Goal: Information Seeking & Learning: Learn about a topic

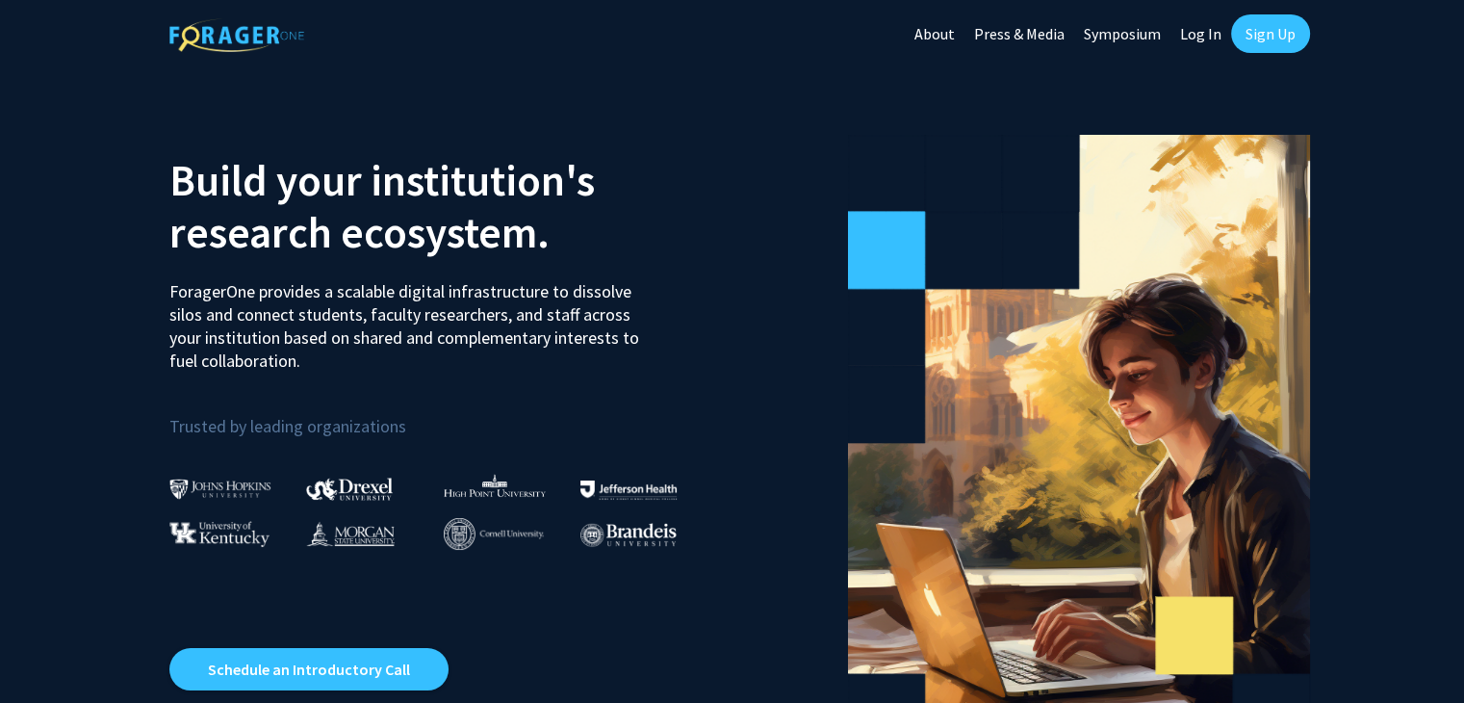
click at [1253, 37] on link "Sign Up" at bounding box center [1270, 33] width 79 height 38
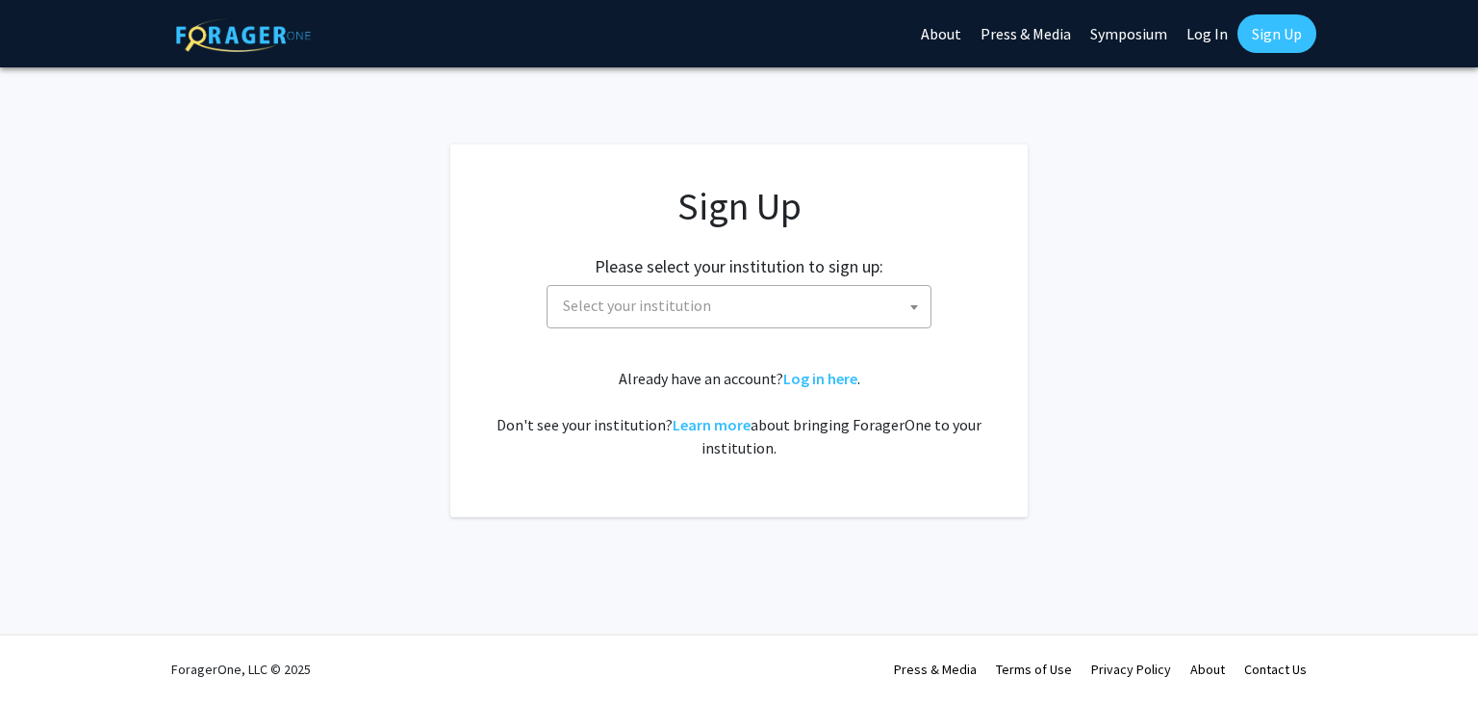
click at [901, 299] on span "Select your institution" at bounding box center [742, 305] width 375 height 39
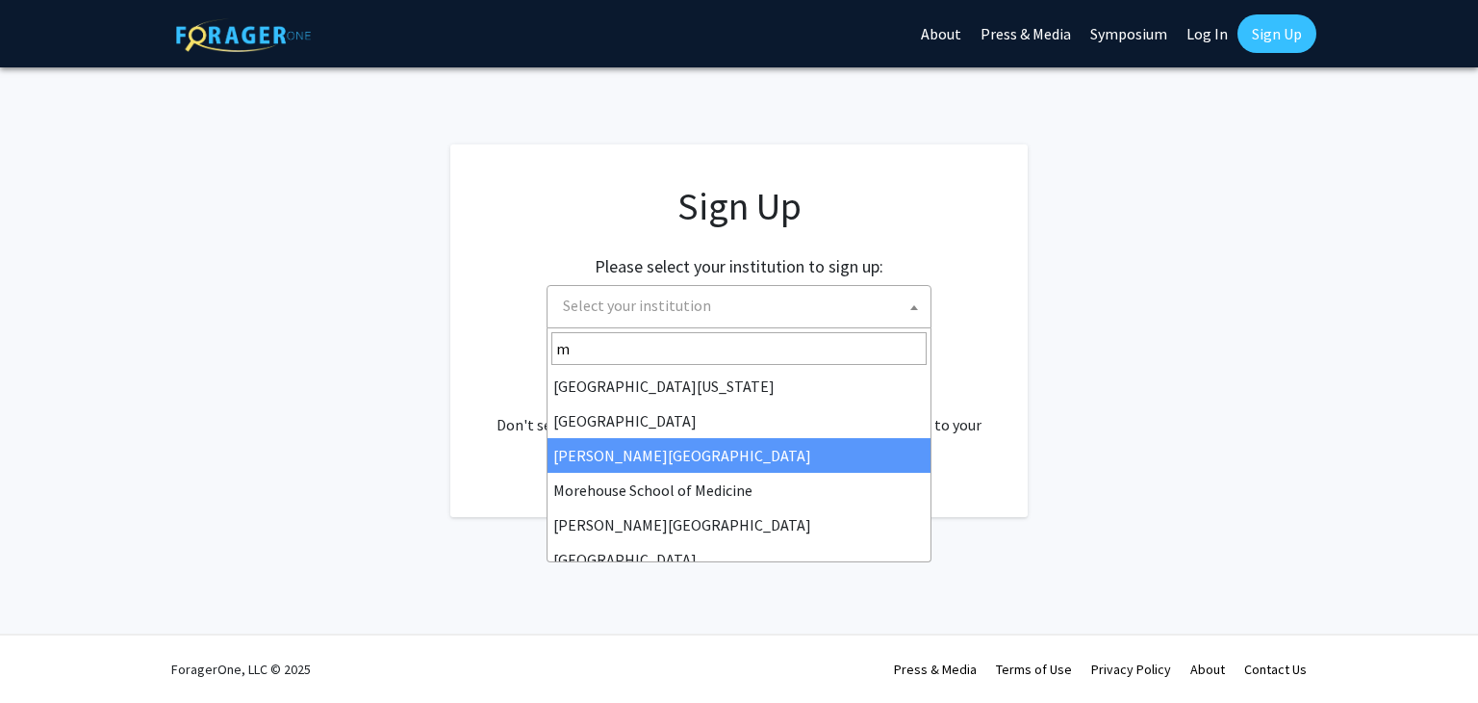
type input "mi"
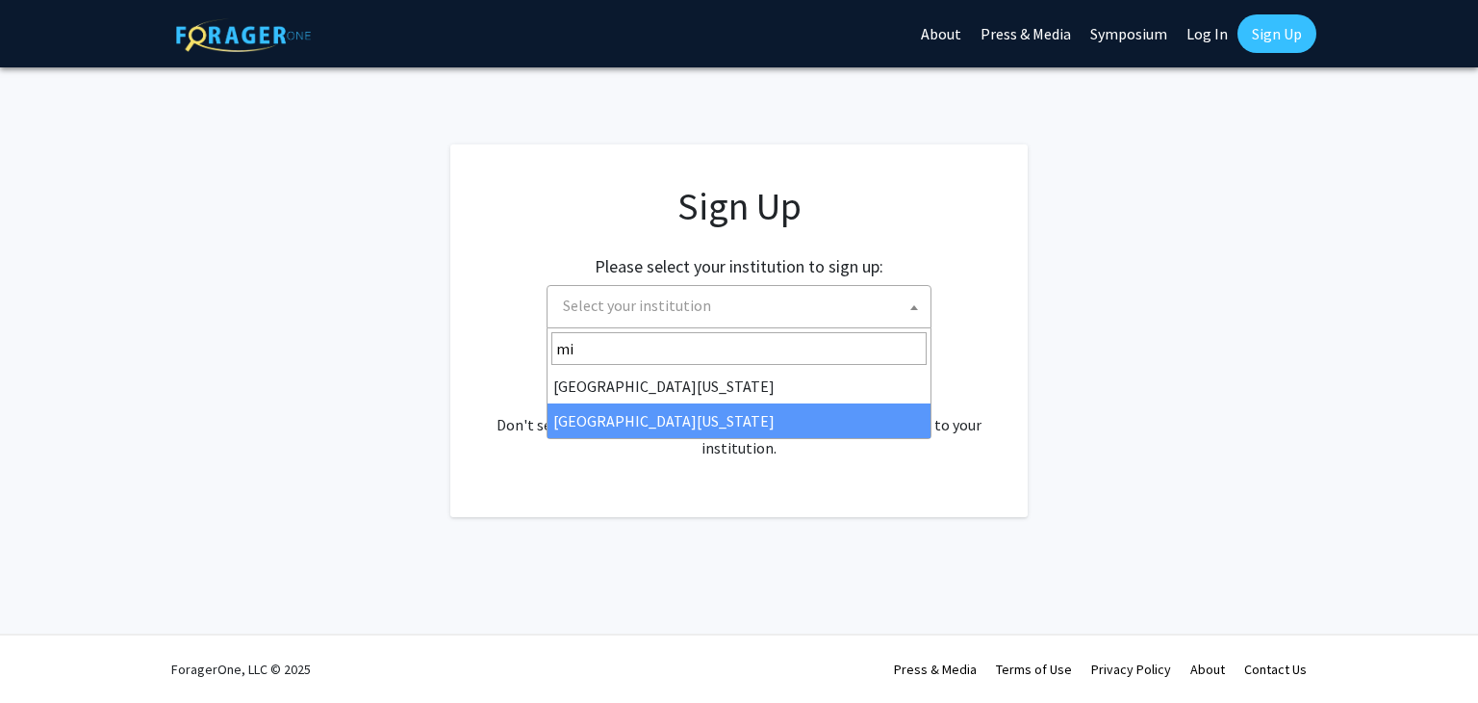
select select "33"
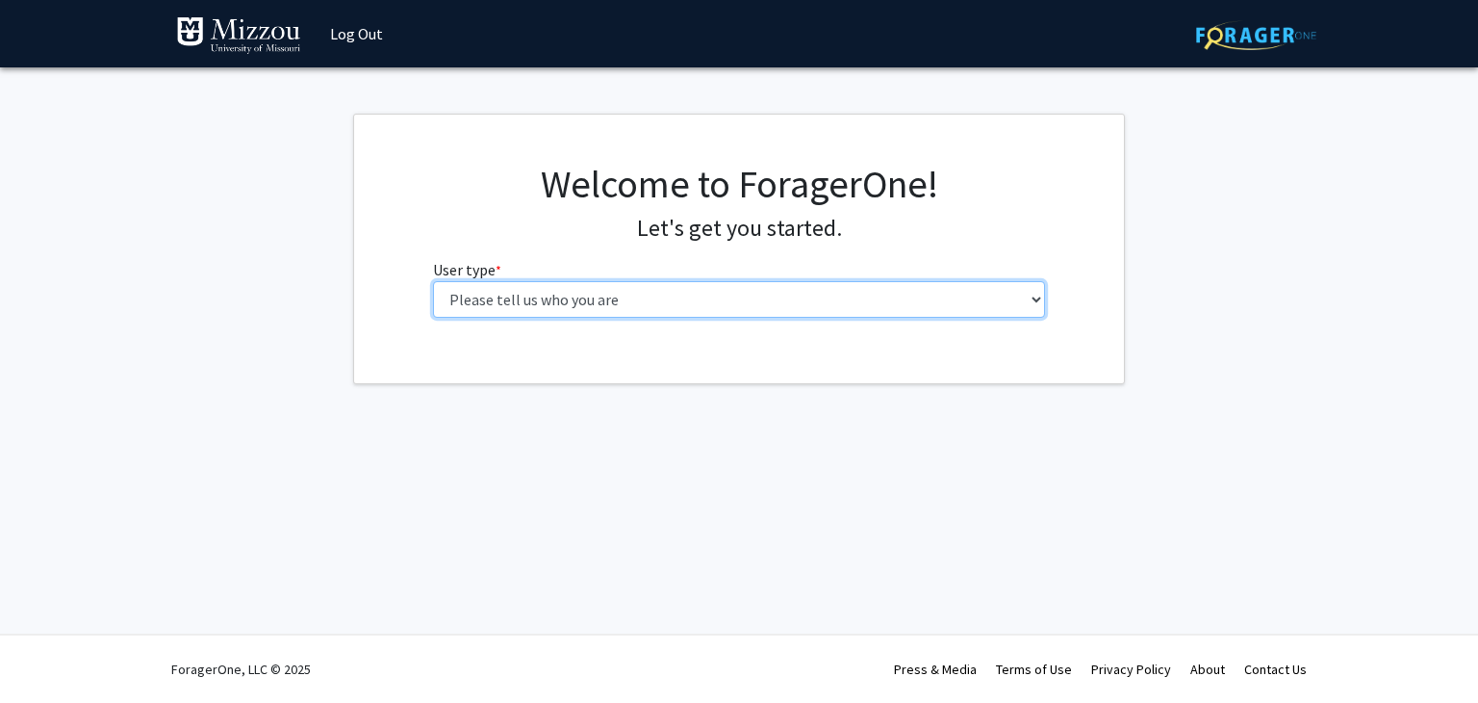
click at [602, 294] on select "Please tell us who you are Undergraduate Student Master's Student Doctoral Cand…" at bounding box center [739, 299] width 613 height 37
select select "1: undergrad"
click at [433, 281] on select "Please tell us who you are Undergraduate Student Master's Student Doctoral Cand…" at bounding box center [739, 299] width 613 height 37
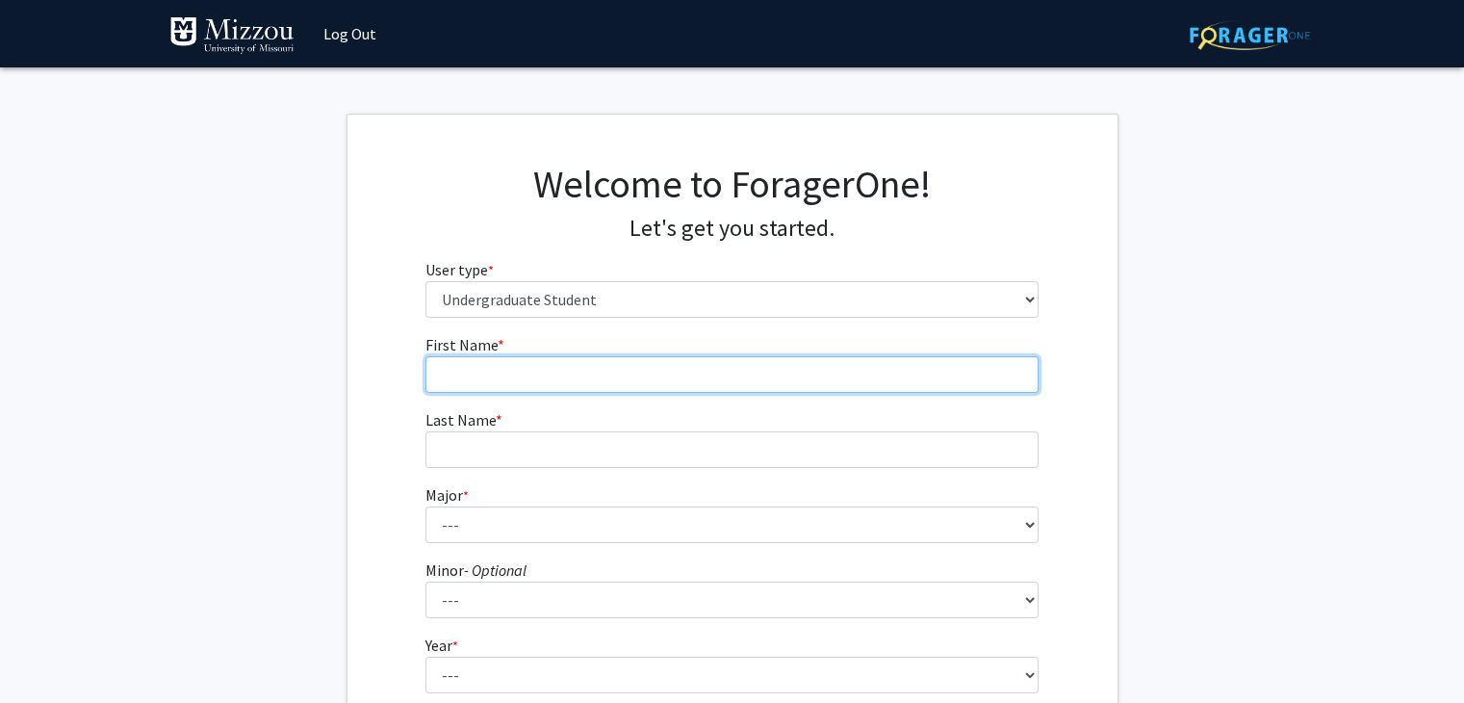
click at [587, 372] on input "First Name * required" at bounding box center [731, 374] width 613 height 37
type input "Jordan"
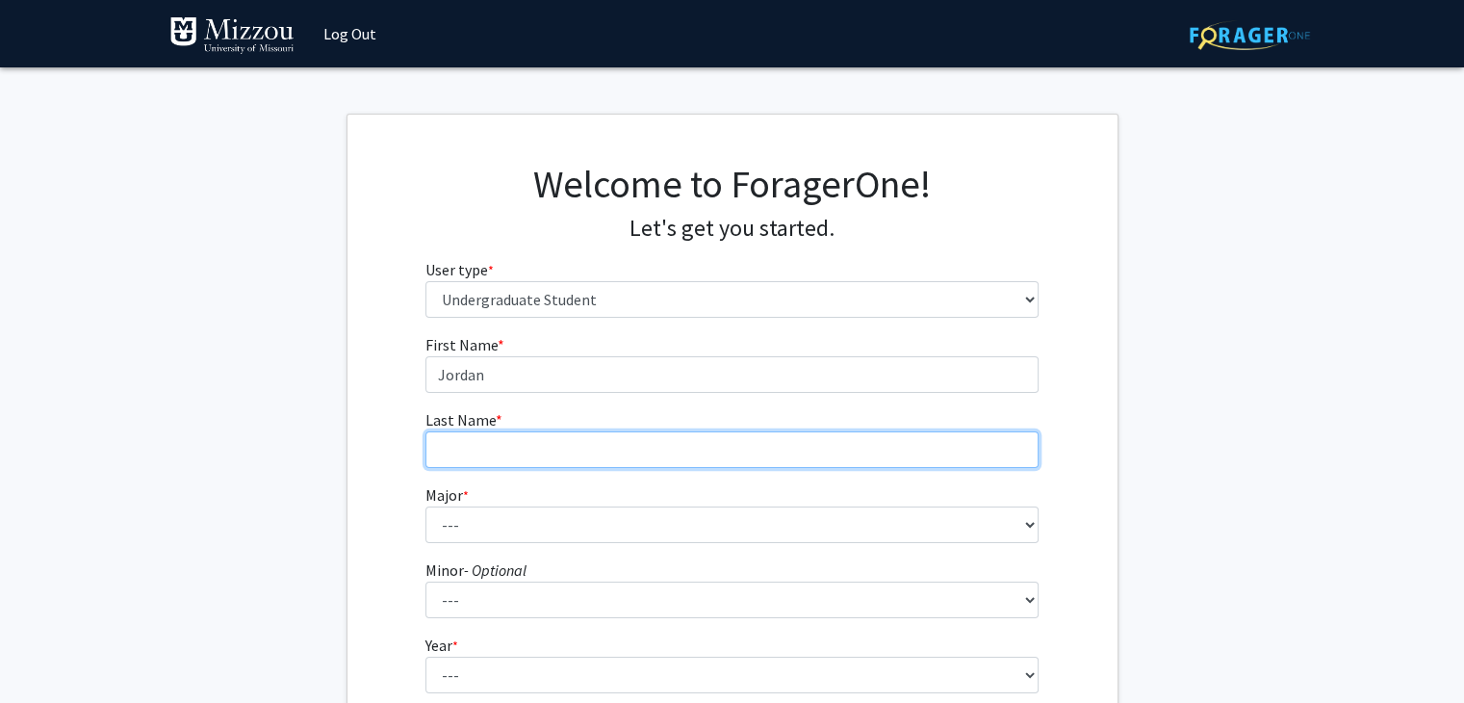
click at [547, 450] on input "Last Name * required" at bounding box center [731, 449] width 613 height 37
type input "Carmichael"
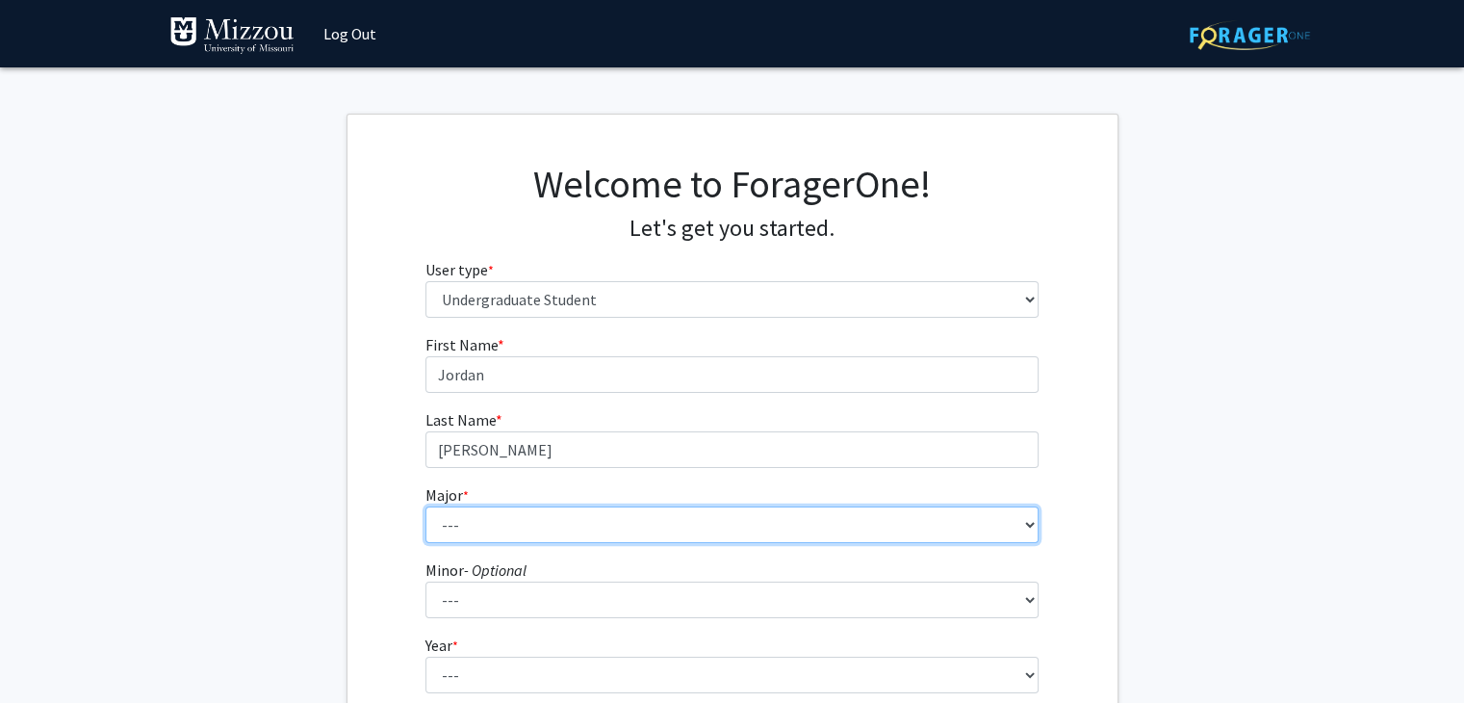
click at [518, 515] on select "--- Agribusiness Management Agricultural Education Agricultural Education: Comm…" at bounding box center [731, 524] width 613 height 37
select select "106: 2599"
click at [425, 506] on select "--- Agribusiness Management Agricultural Education Agricultural Education: Comm…" at bounding box center [731, 524] width 613 height 37
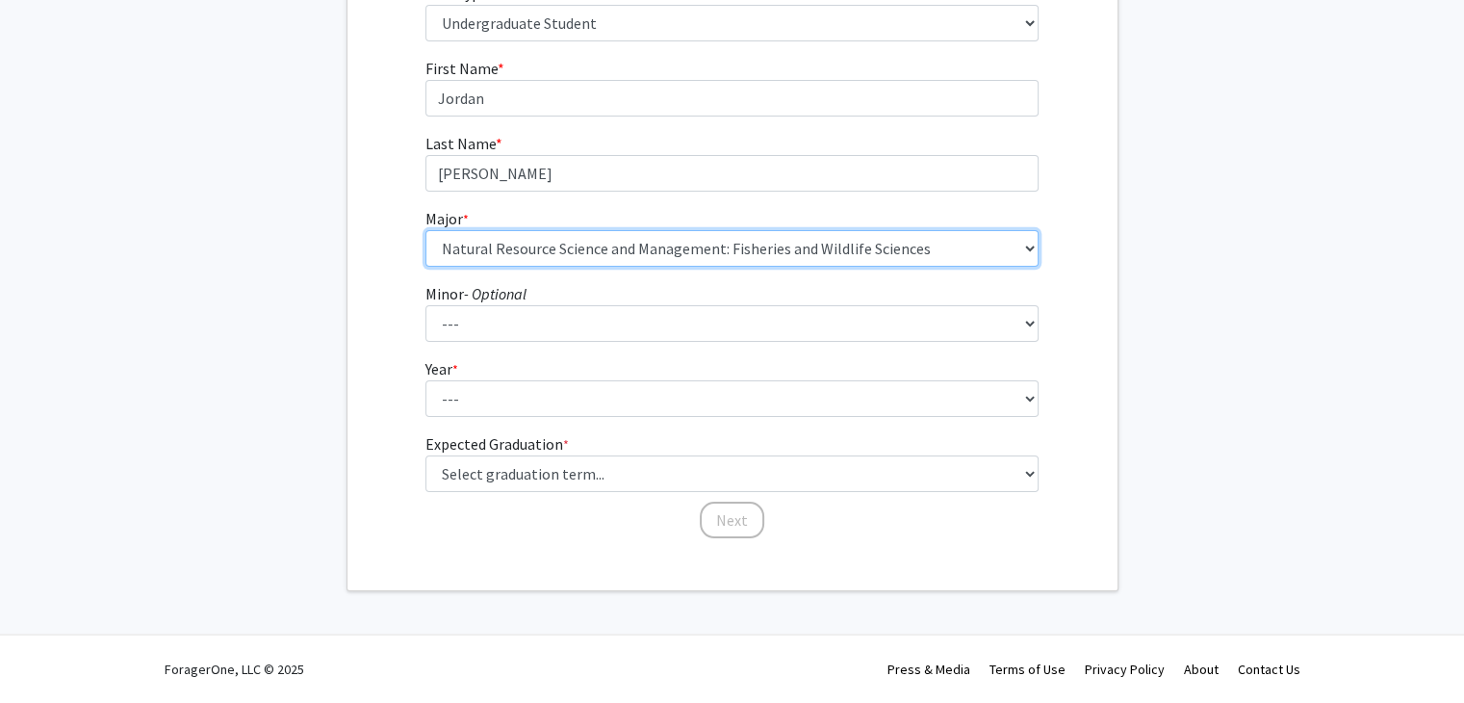
scroll to position [274, 0]
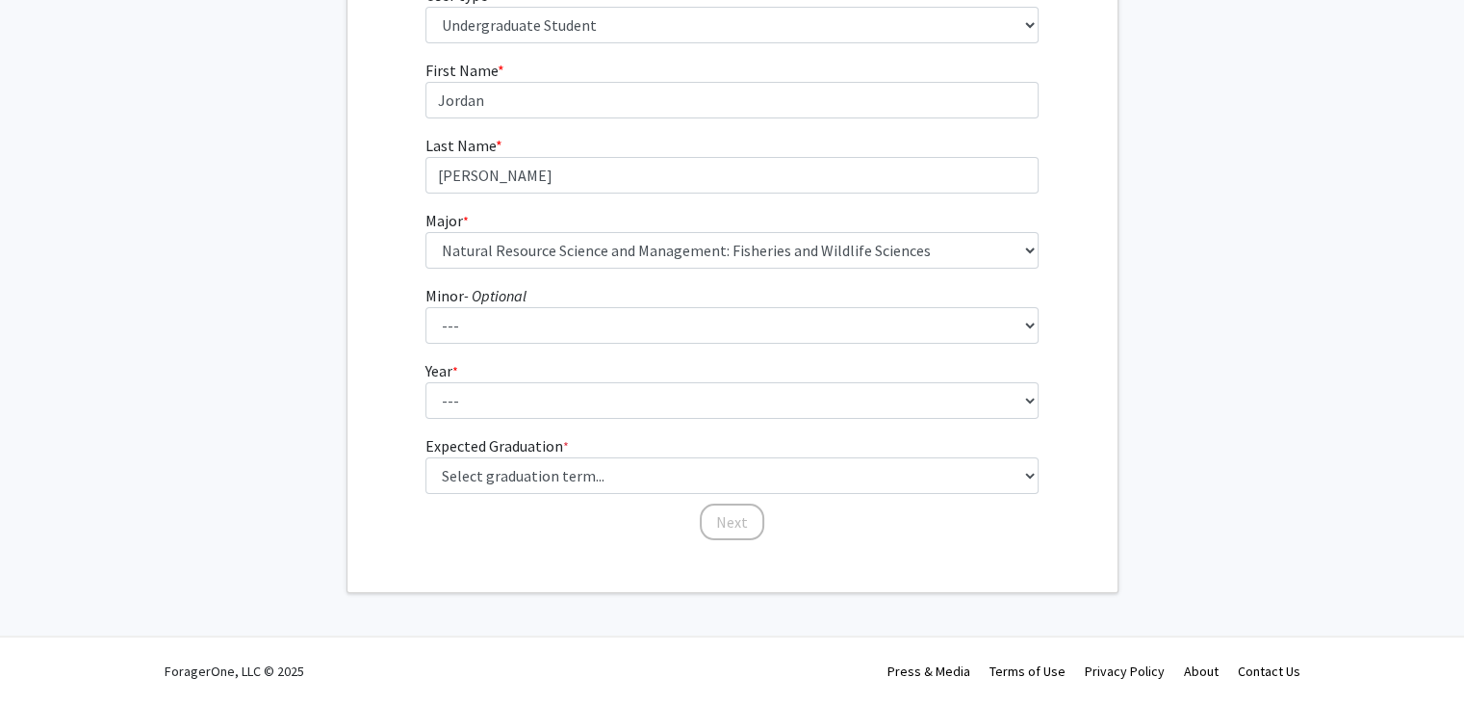
click at [585, 305] on fg-select "Minor - Optional --- Accountancy Aerospace Engineering Aerospace Studies Agribu…" at bounding box center [731, 314] width 613 height 60
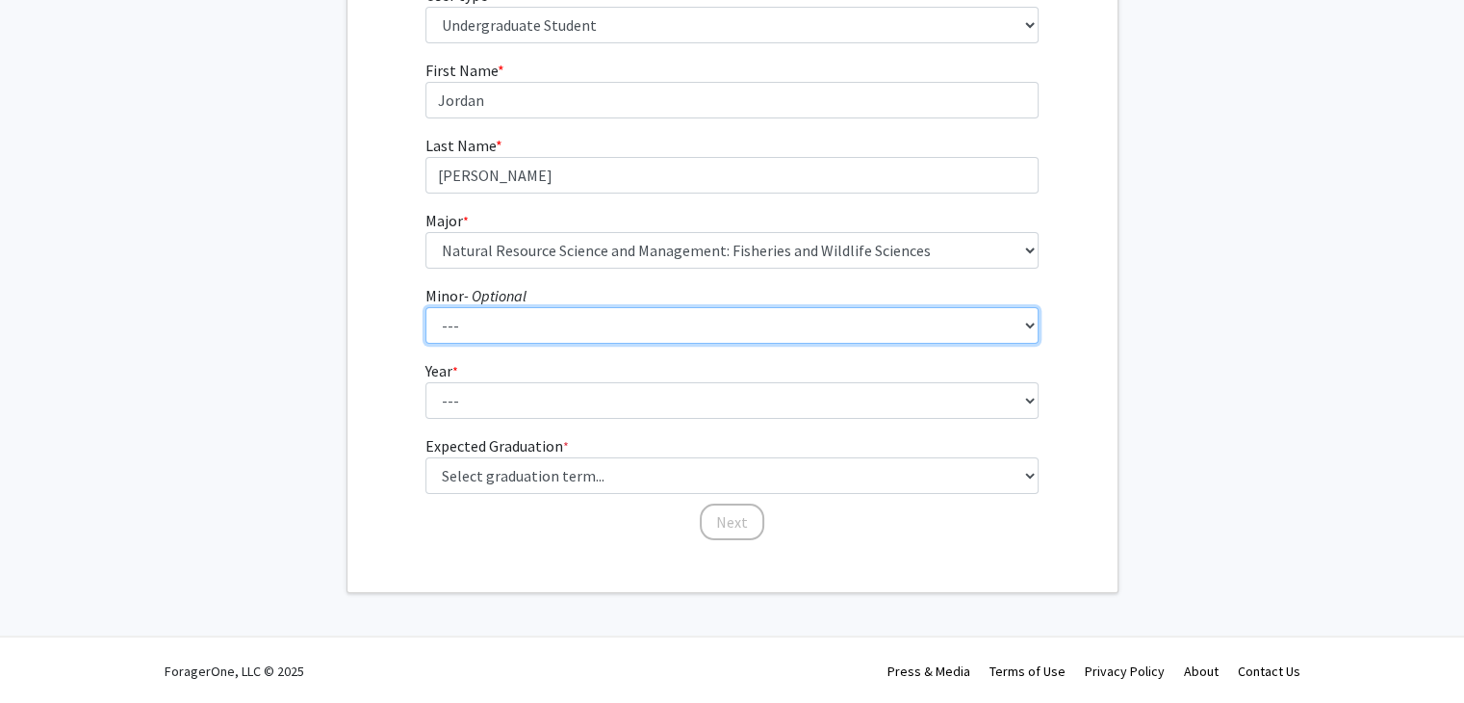
click at [587, 313] on select "--- Accountancy Aerospace Engineering Aerospace Studies Agribusiness Management…" at bounding box center [731, 325] width 613 height 37
click at [567, 321] on select "--- Accountancy Aerospace Engineering Aerospace Studies Agribusiness Management…" at bounding box center [731, 325] width 613 height 37
select select "62: 2018"
click at [425, 307] on select "--- Accountancy Aerospace Engineering Aerospace Studies Agribusiness Management…" at bounding box center [731, 325] width 613 height 37
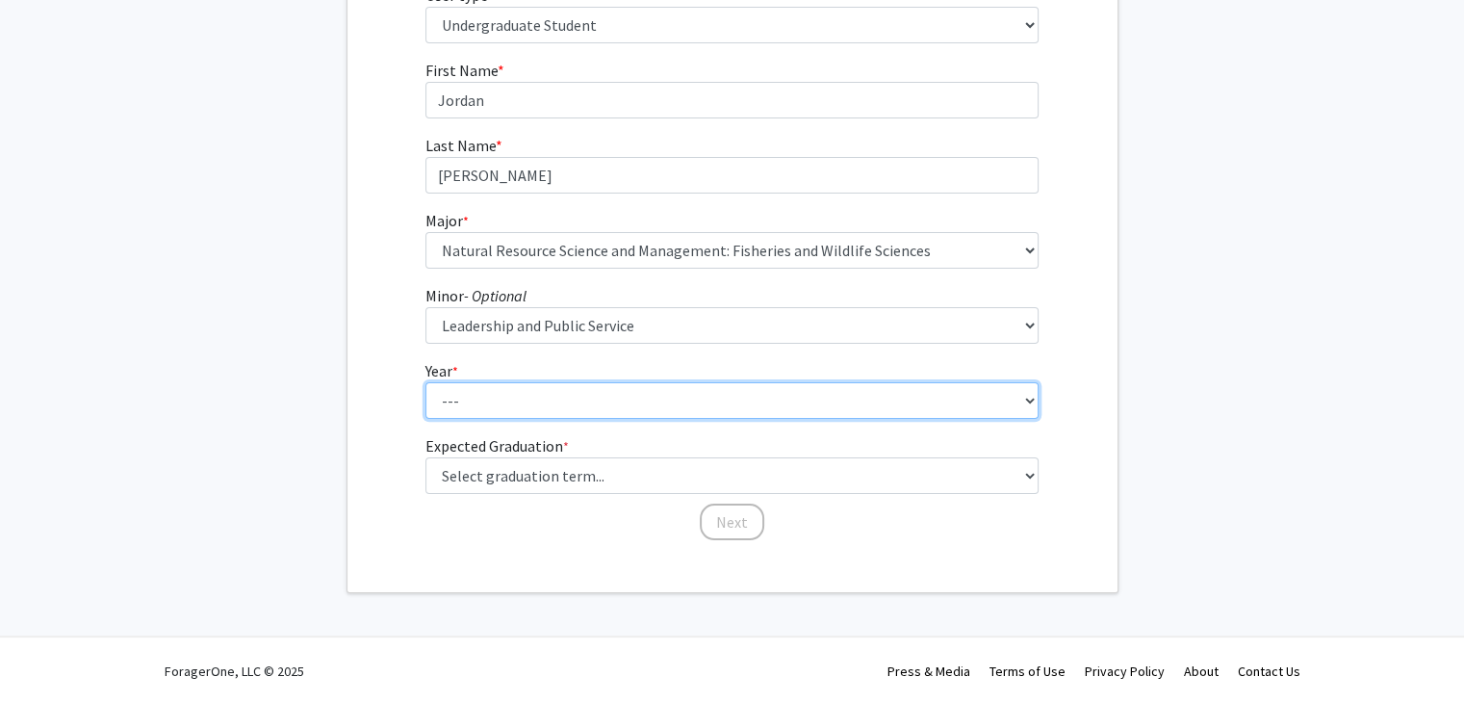
click at [520, 390] on select "--- First-year Sophomore Junior Senior Postbaccalaureate Certificate" at bounding box center [731, 400] width 613 height 37
select select "2: sophomore"
click at [425, 382] on select "--- First-year Sophomore Junior Senior Postbaccalaureate Certificate" at bounding box center [731, 400] width 613 height 37
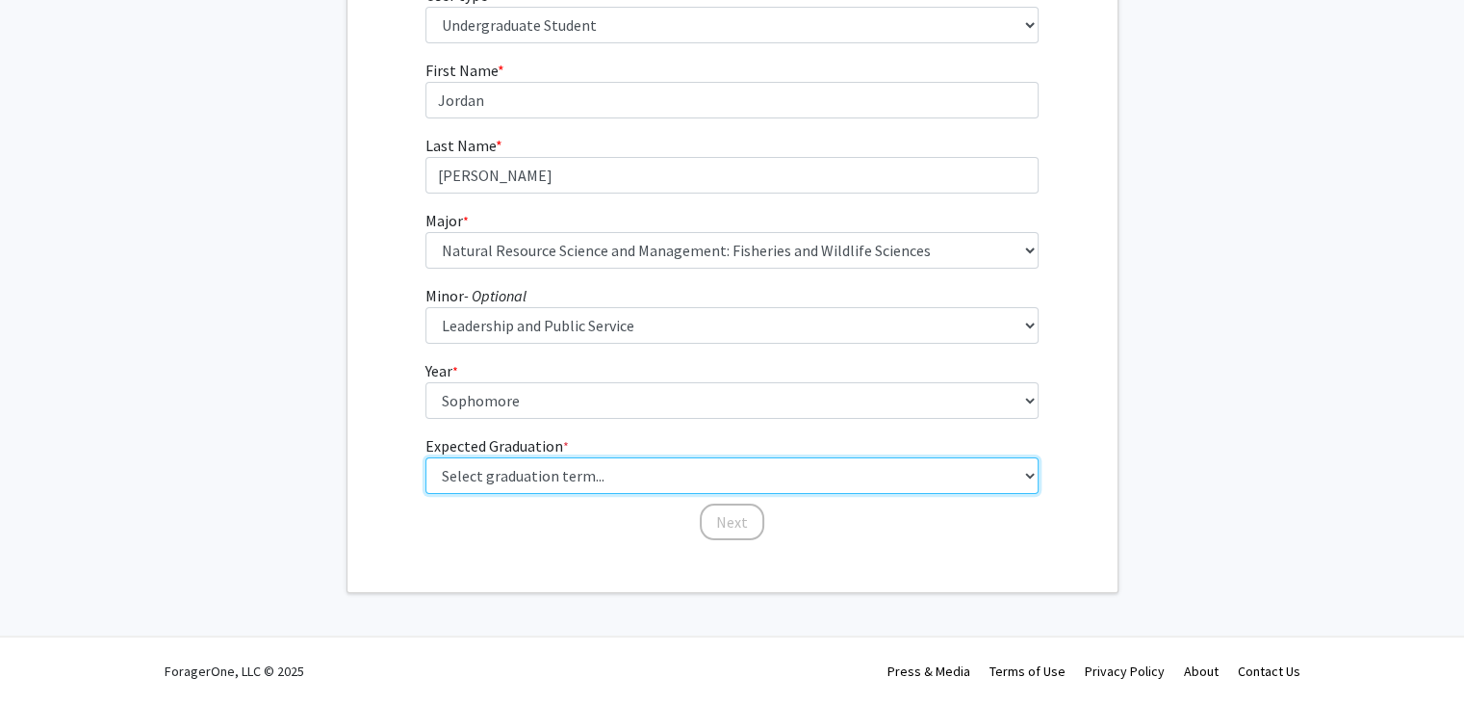
click at [559, 478] on select "Select graduation term... Spring 2025 Summer 2025 Fall 2025 Winter 2025 Spring …" at bounding box center [731, 475] width 613 height 37
select select "13: spring_2028"
click at [425, 457] on select "Select graduation term... Spring 2025 Summer 2025 Fall 2025 Winter 2025 Spring …" at bounding box center [731, 475] width 613 height 37
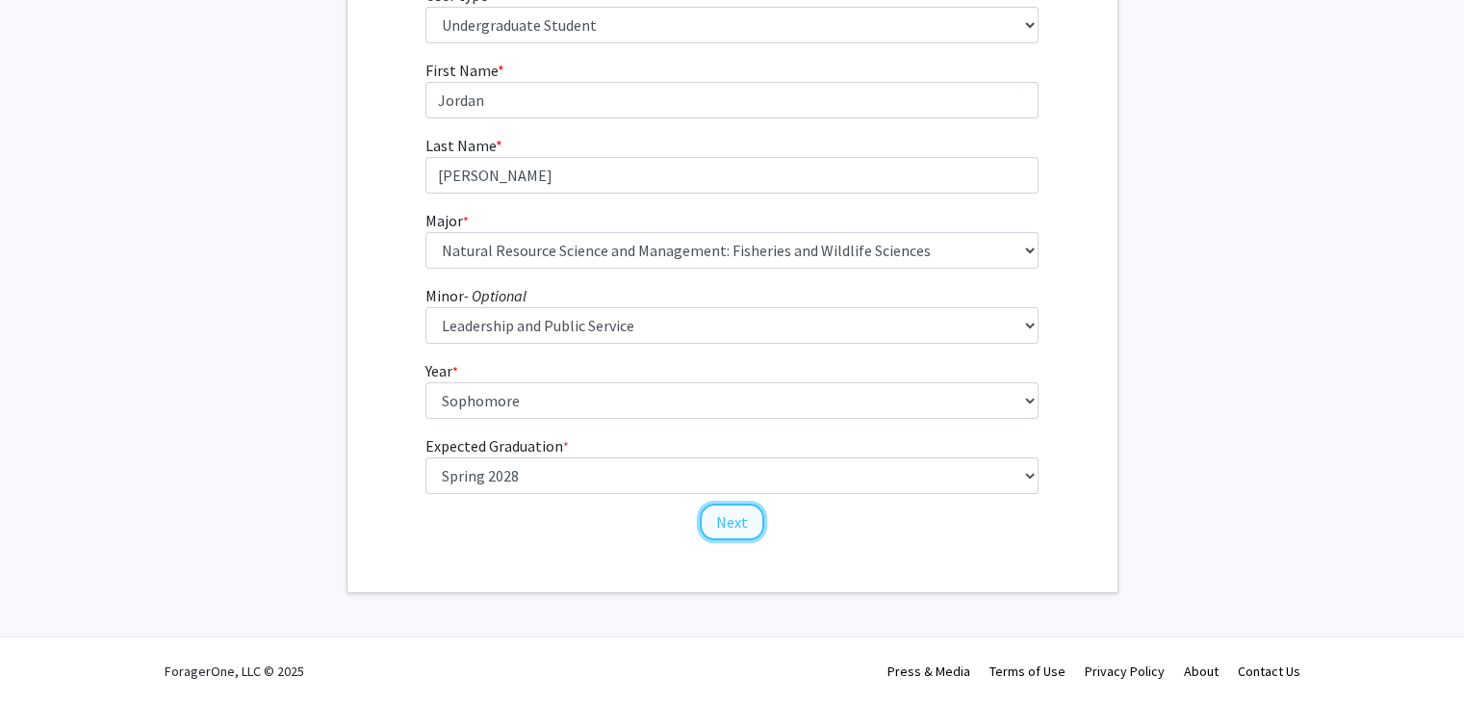
click at [736, 529] on button "Next" at bounding box center [732, 521] width 64 height 37
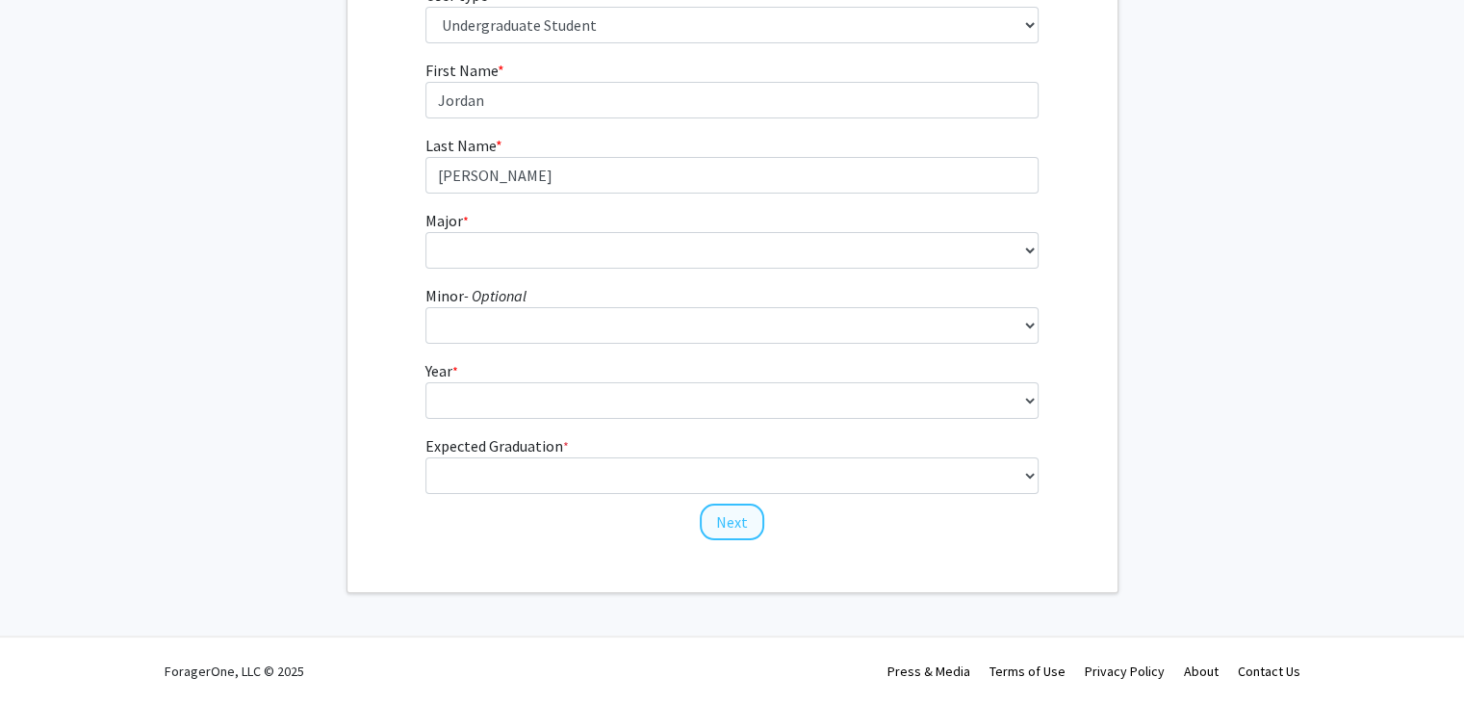
scroll to position [0, 0]
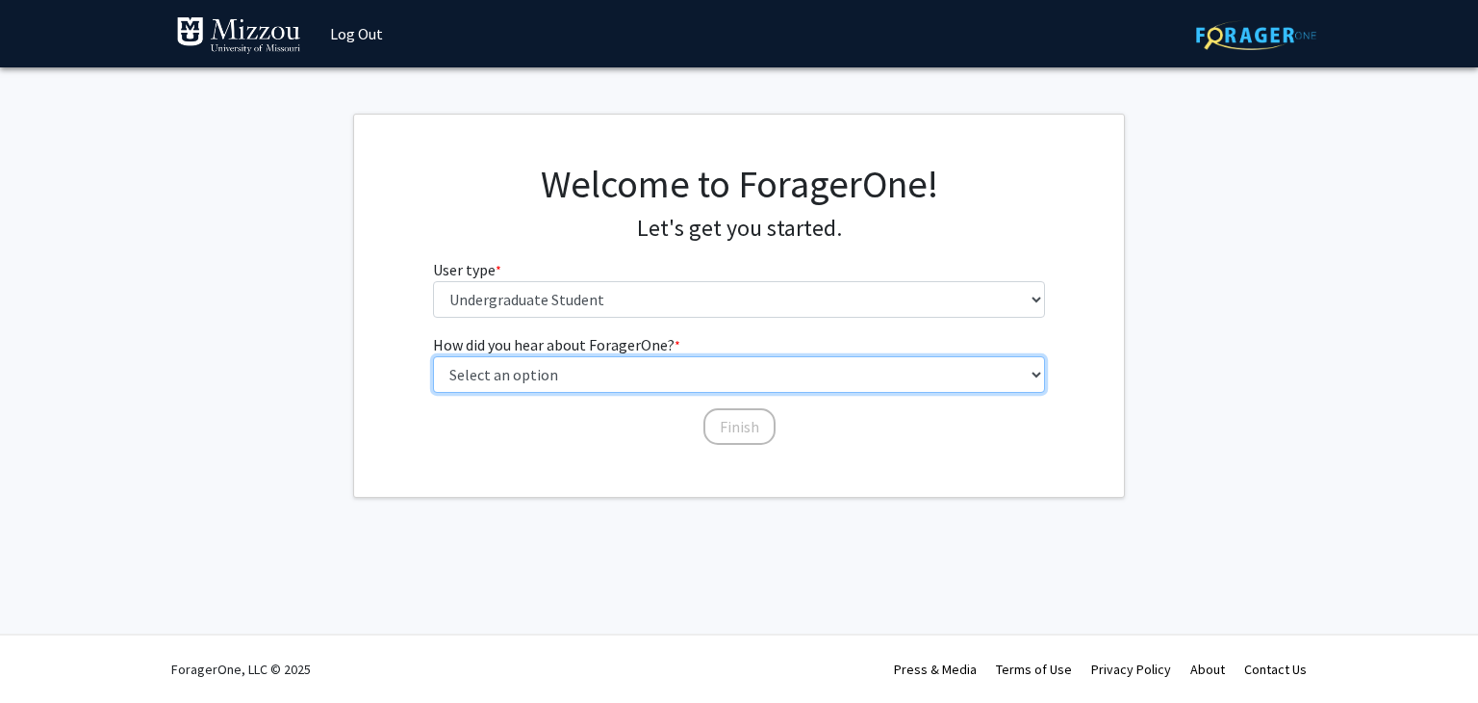
click at [746, 367] on select "Select an option Peer/student recommendation Faculty/staff recommendation Unive…" at bounding box center [739, 374] width 613 height 37
select select "2: faculty_recommendation"
click at [433, 356] on select "Select an option Peer/student recommendation Faculty/staff recommendation Unive…" at bounding box center [739, 374] width 613 height 37
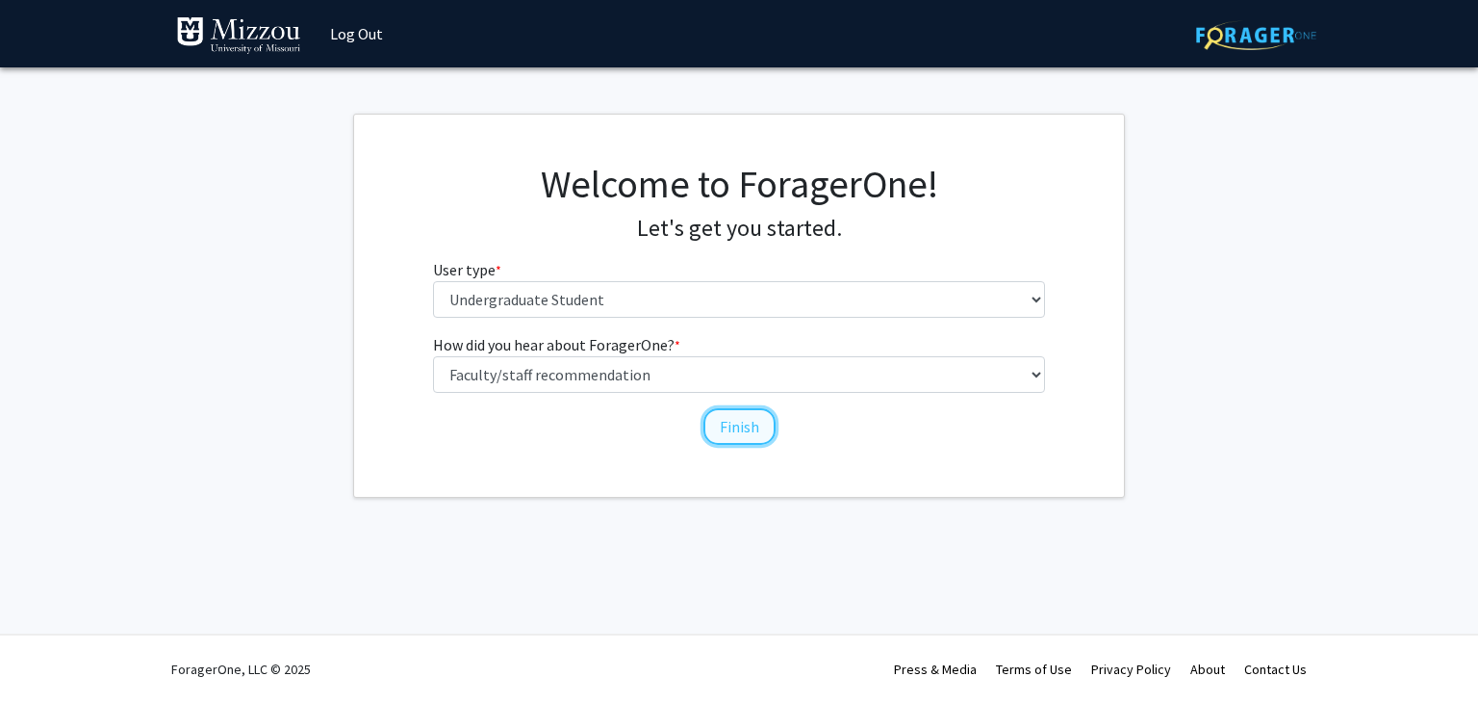
click at [748, 428] on button "Finish" at bounding box center [740, 426] width 72 height 37
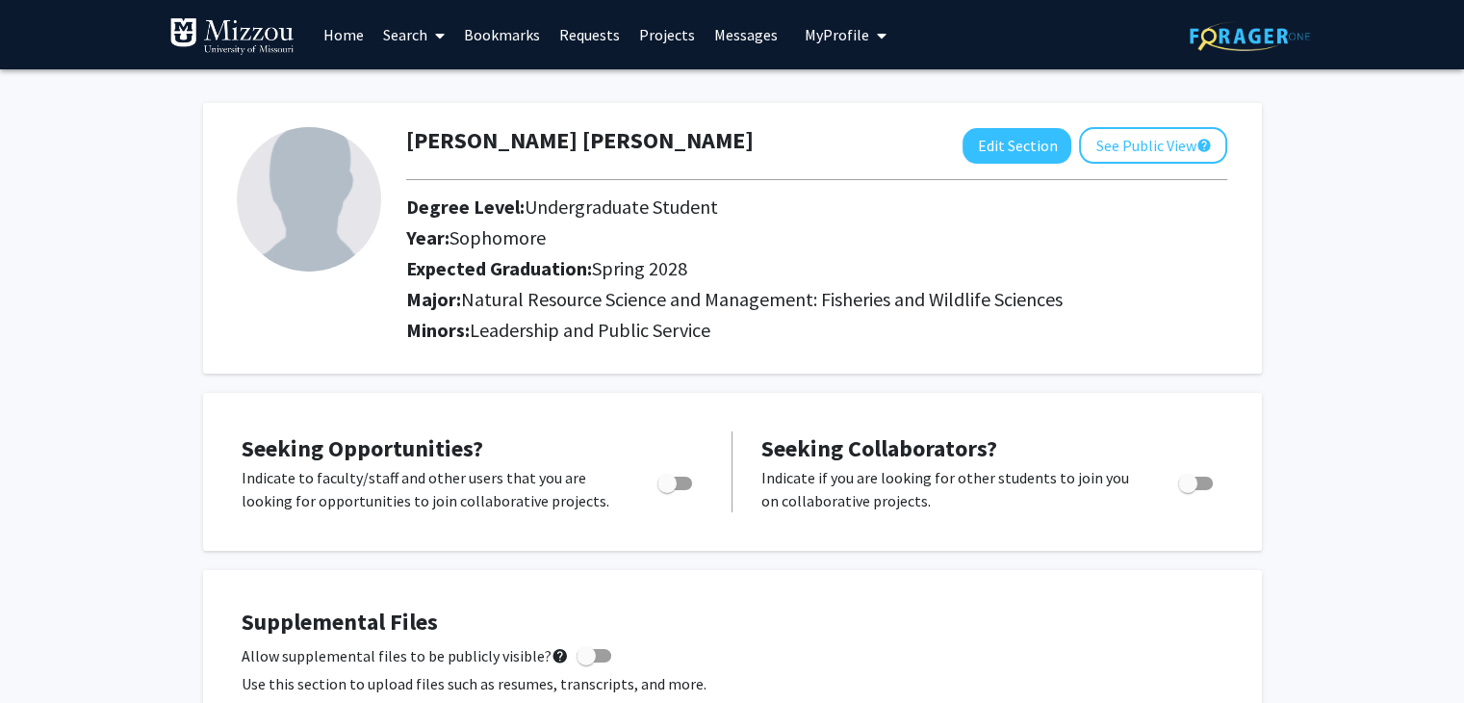
click at [350, 41] on link "Home" at bounding box center [344, 34] width 60 height 67
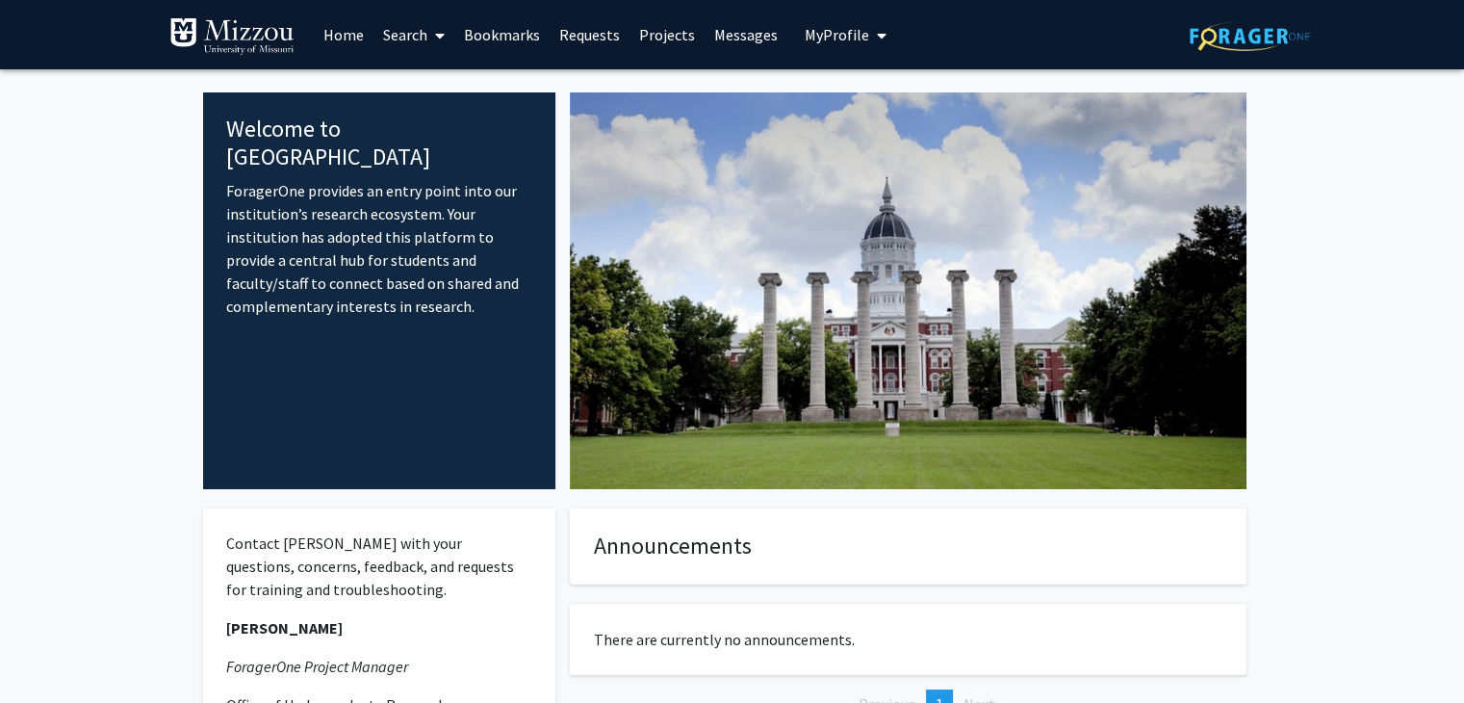
click at [417, 34] on link "Search" at bounding box center [413, 34] width 81 height 67
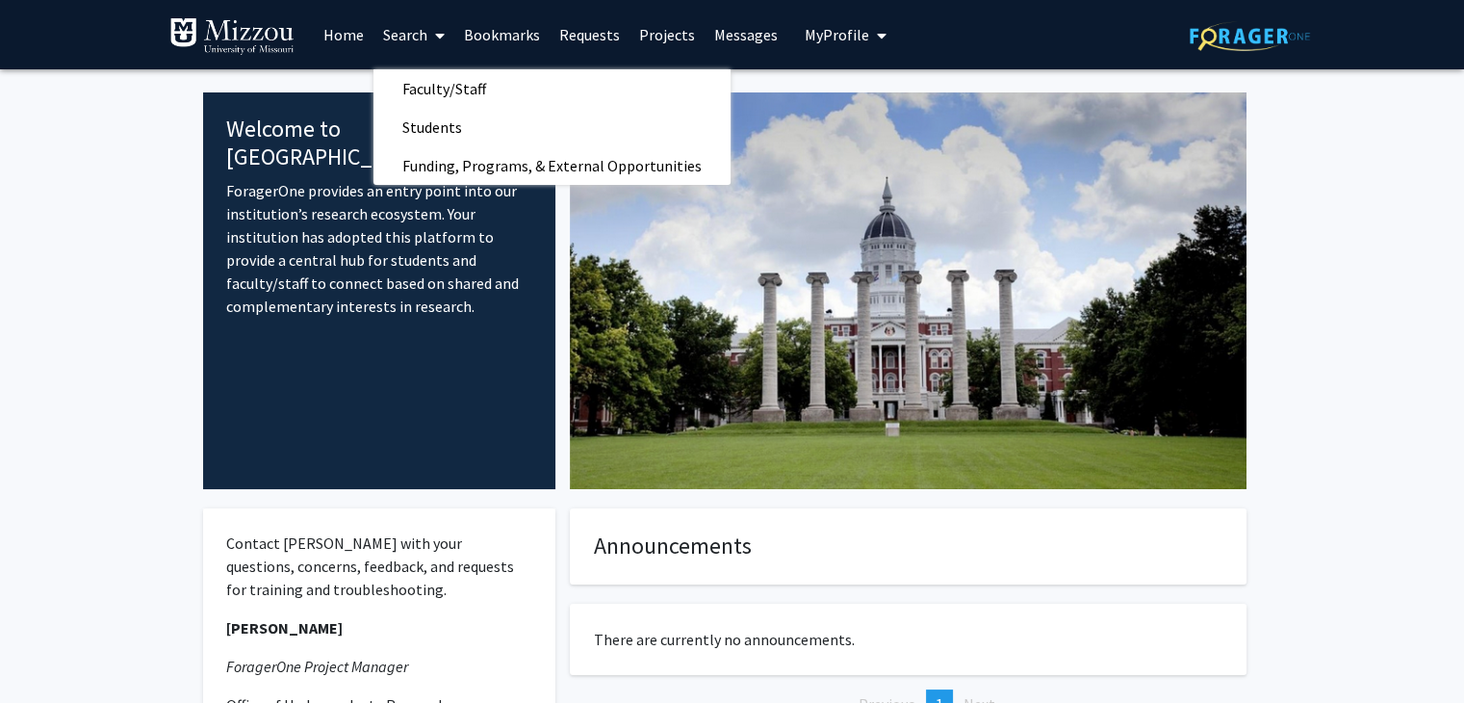
click at [680, 44] on link "Projects" at bounding box center [666, 34] width 75 height 67
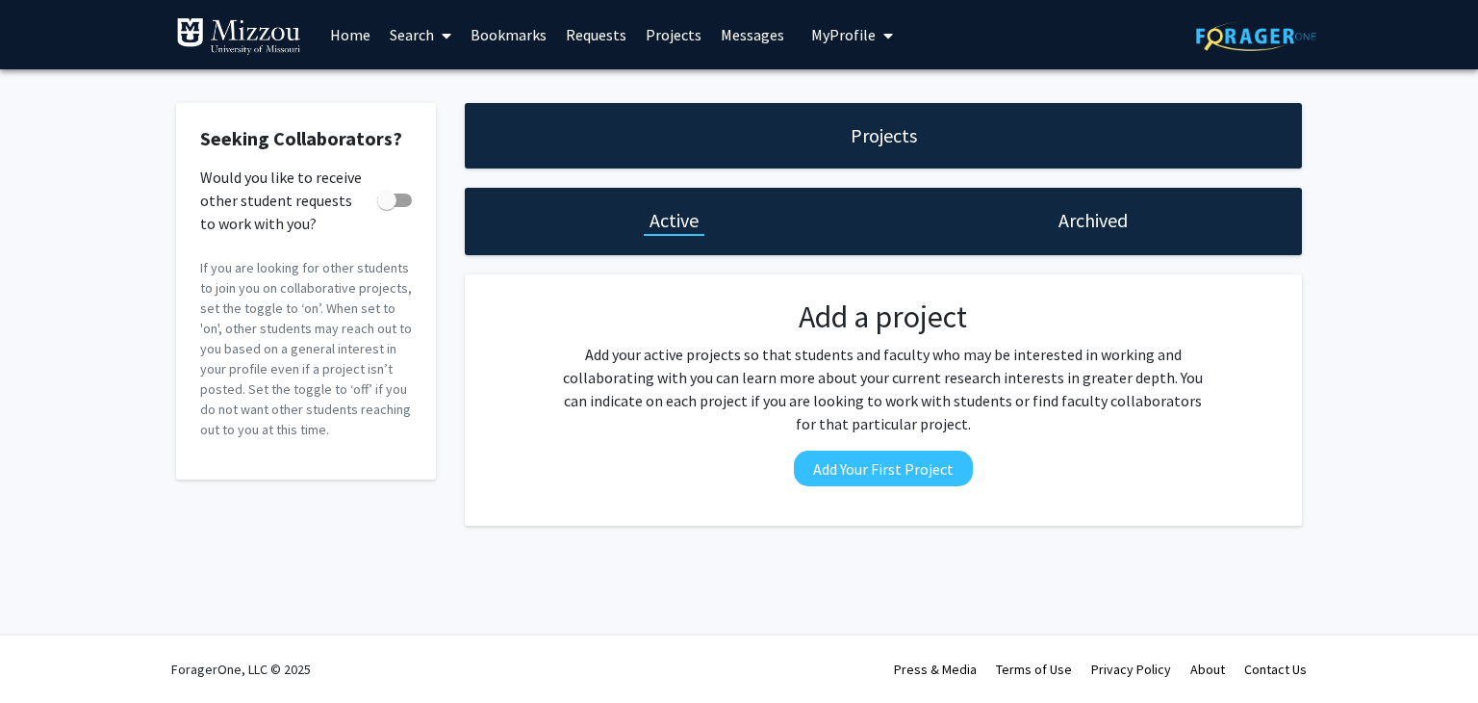
click at [423, 38] on link "Search" at bounding box center [420, 34] width 81 height 67
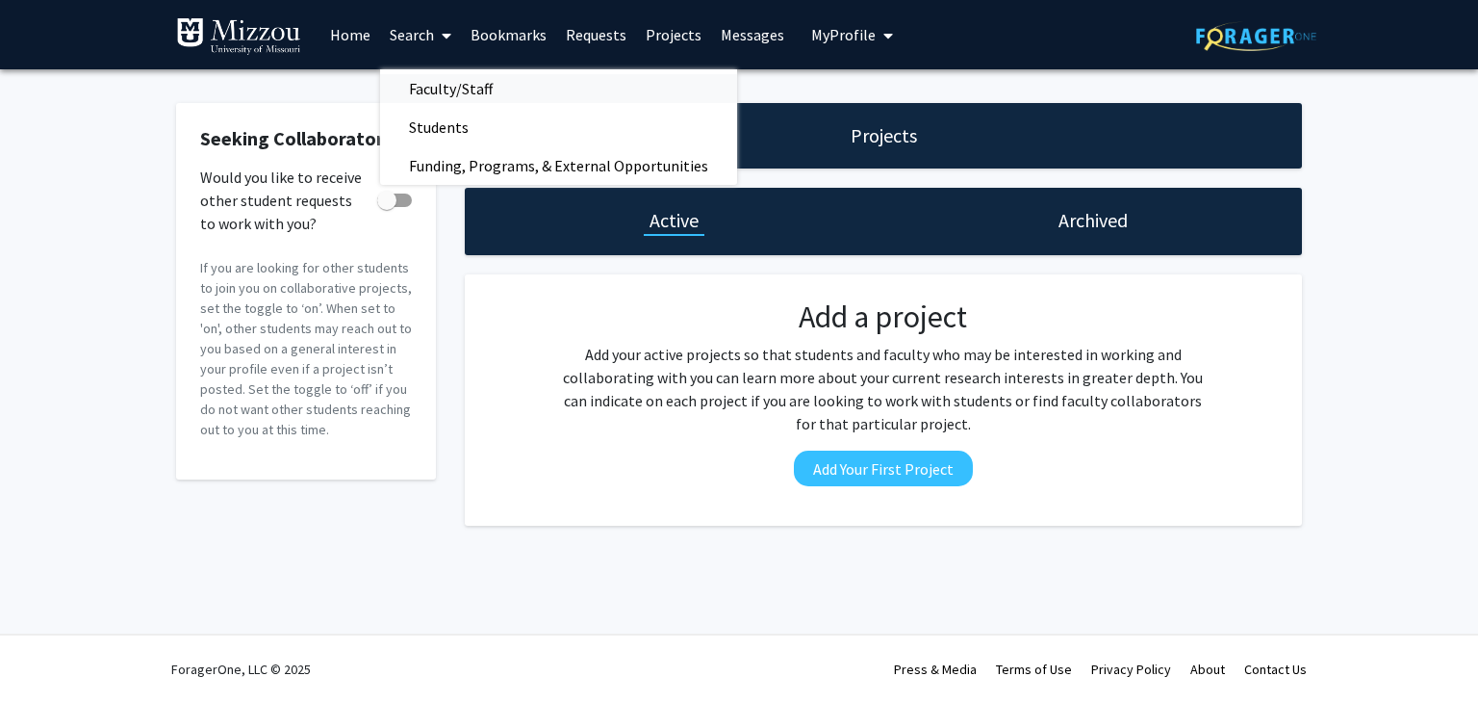
click at [439, 88] on span "Faculty/Staff" at bounding box center [450, 88] width 141 height 38
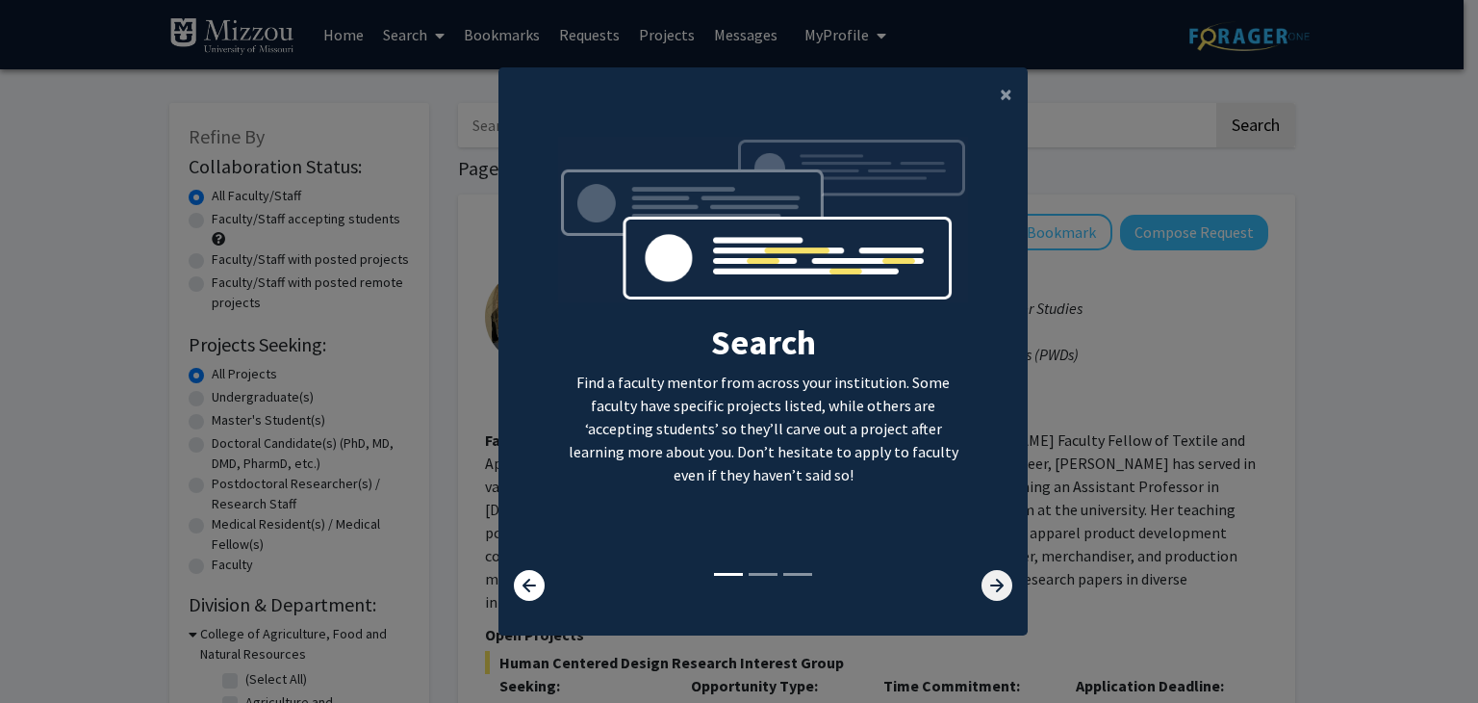
click at [982, 594] on icon at bounding box center [997, 585] width 31 height 31
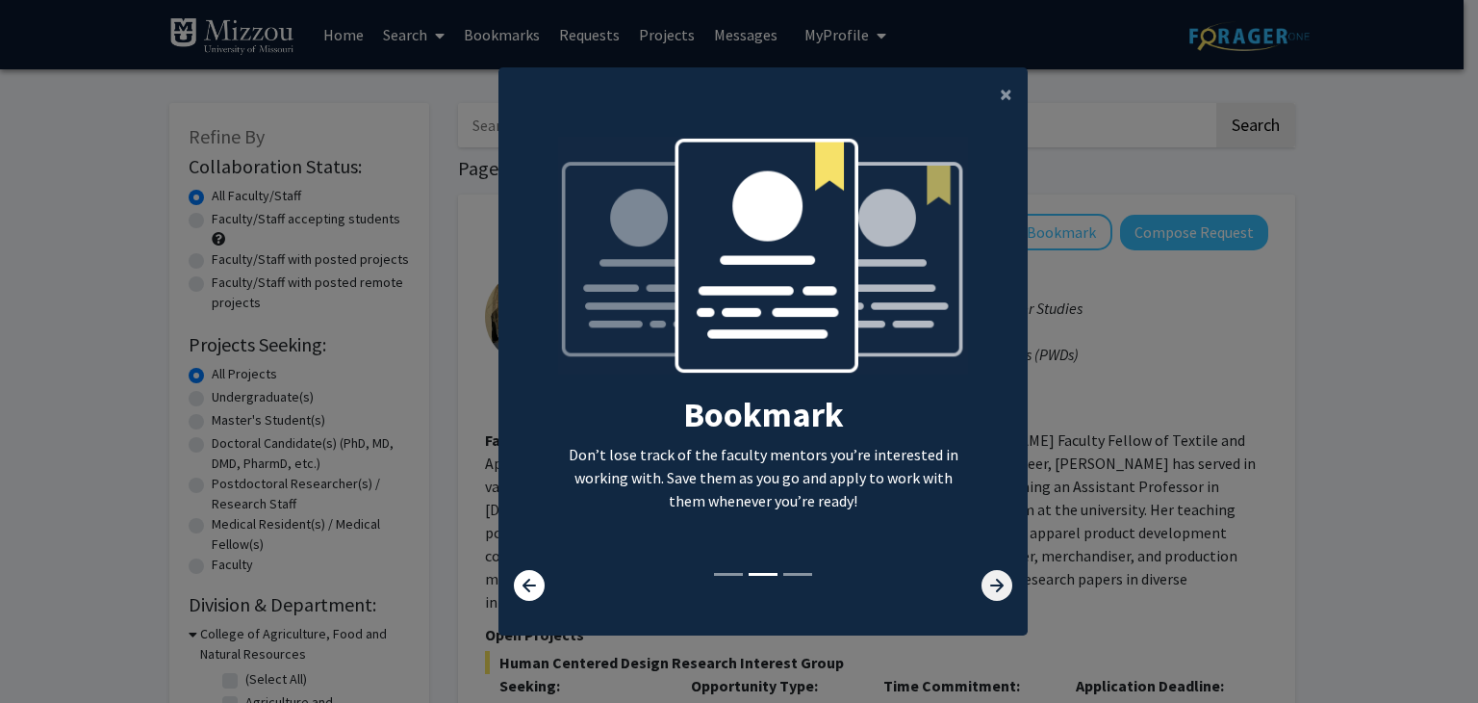
click at [982, 594] on icon at bounding box center [997, 585] width 31 height 31
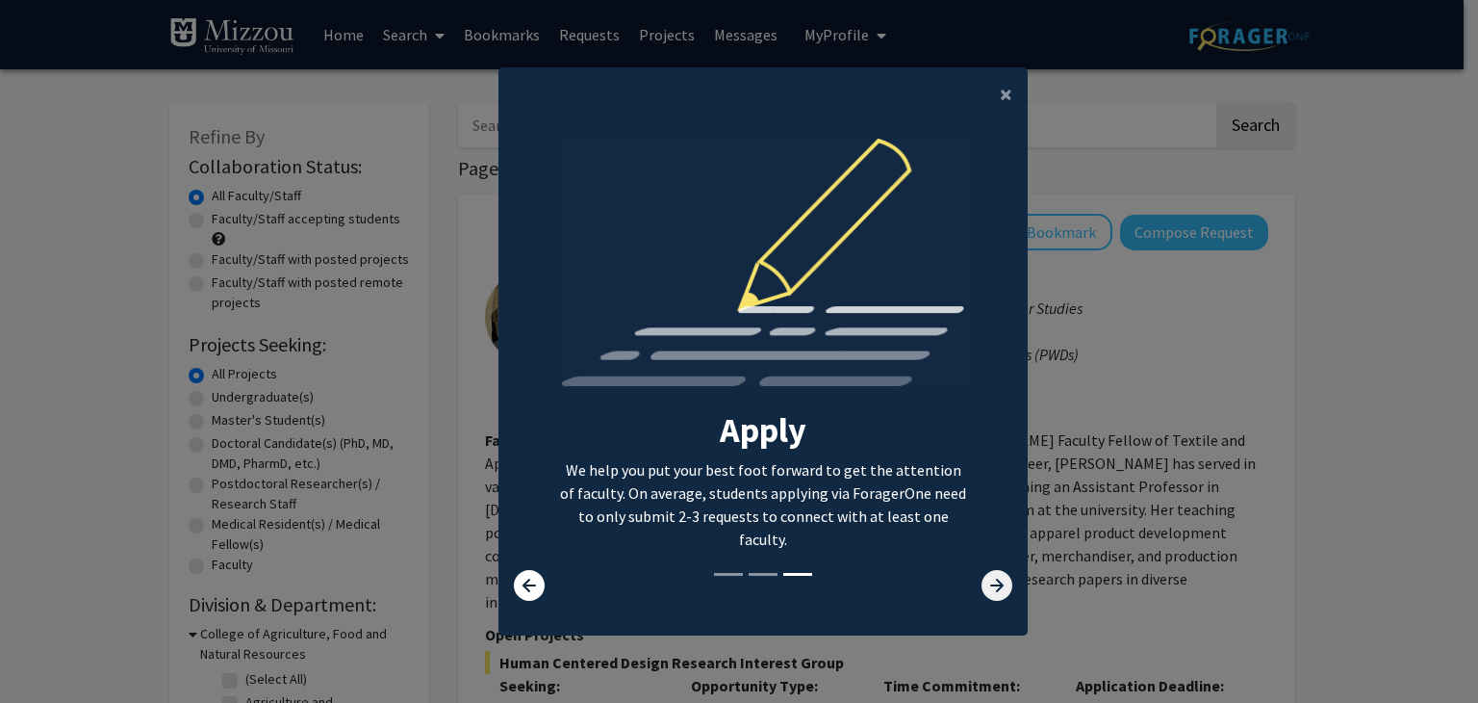
click at [982, 594] on icon at bounding box center [997, 585] width 31 height 31
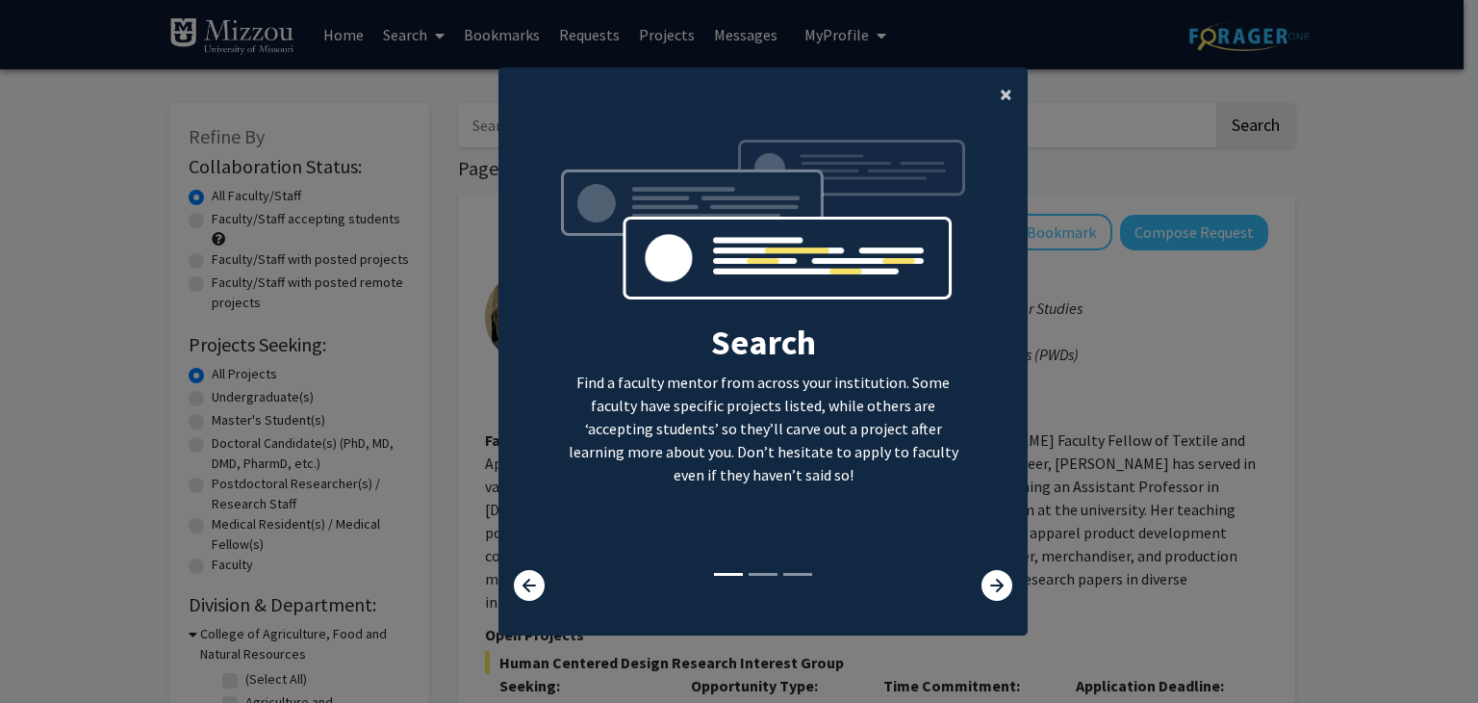
click at [1001, 90] on span "×" at bounding box center [1006, 94] width 13 height 30
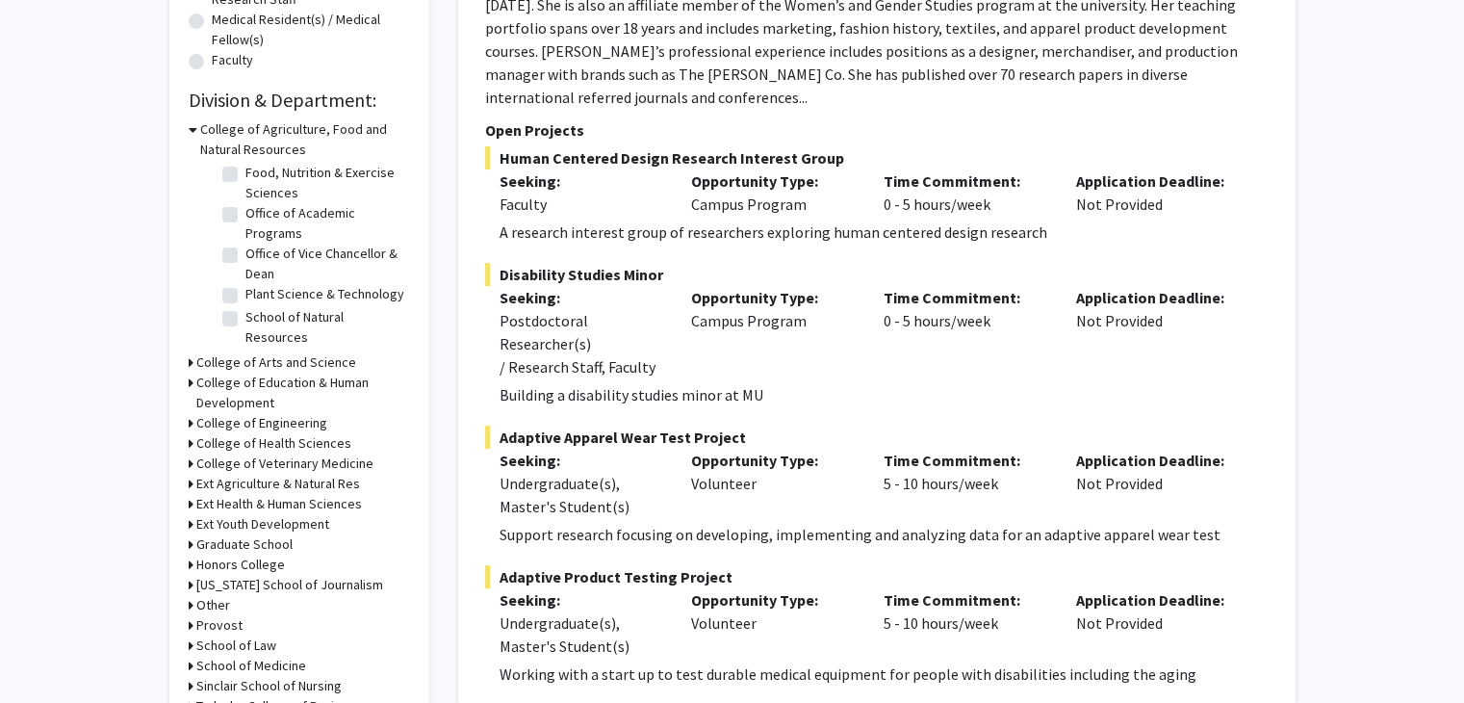
scroll to position [151, 0]
click at [245, 317] on label "School of Natural Resources" at bounding box center [325, 327] width 160 height 40
click at [245, 317] on input "School of Natural Resources" at bounding box center [251, 313] width 13 height 13
checkbox input "true"
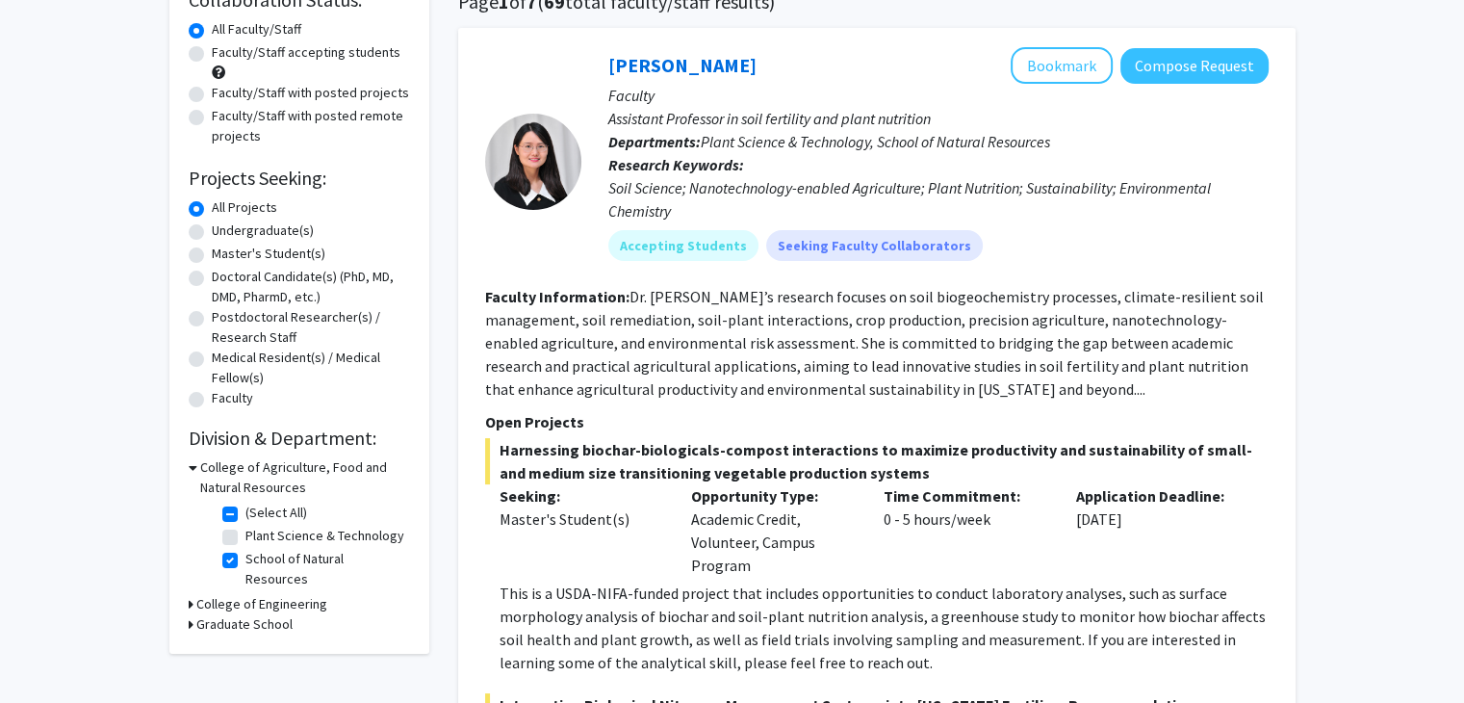
scroll to position [173, 0]
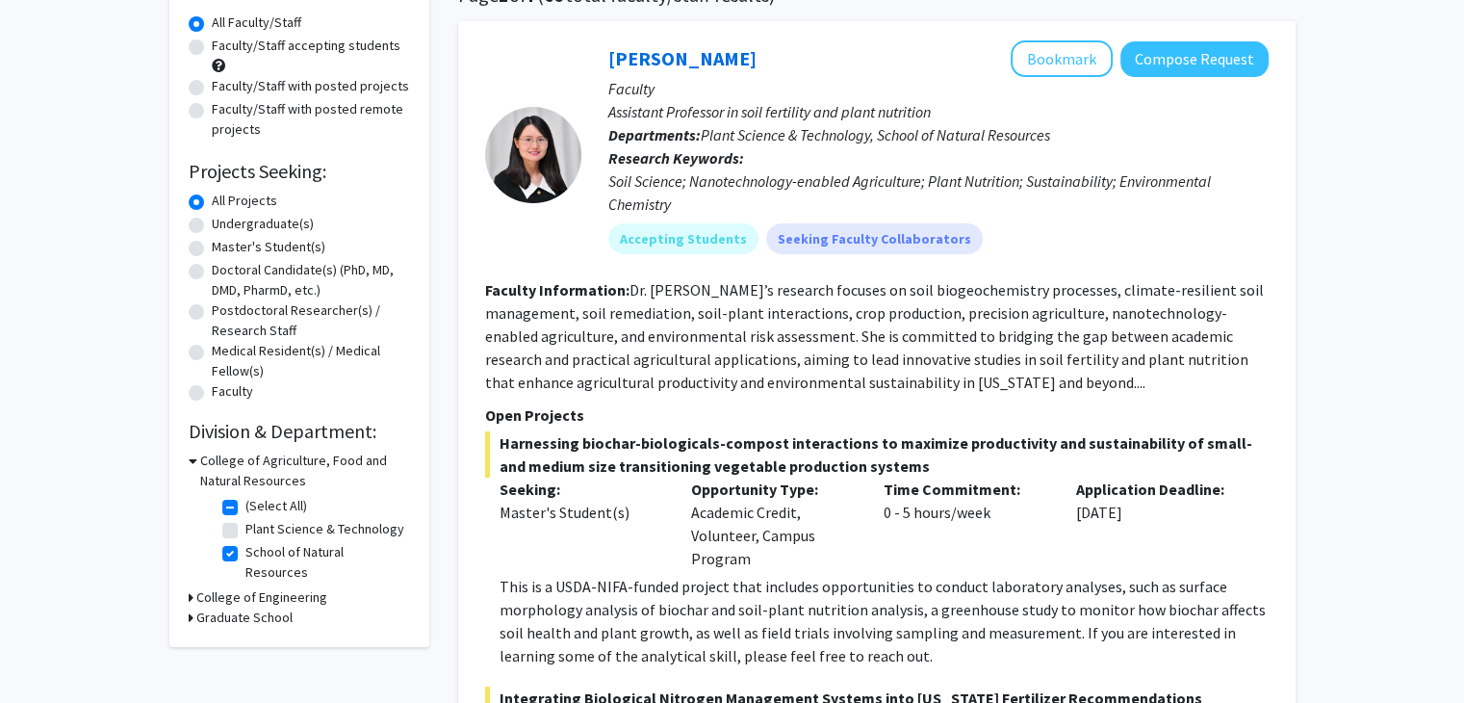
click at [212, 226] on label "Undergraduate(s)" at bounding box center [263, 224] width 102 height 20
click at [212, 226] on input "Undergraduate(s)" at bounding box center [218, 220] width 13 height 13
radio input "true"
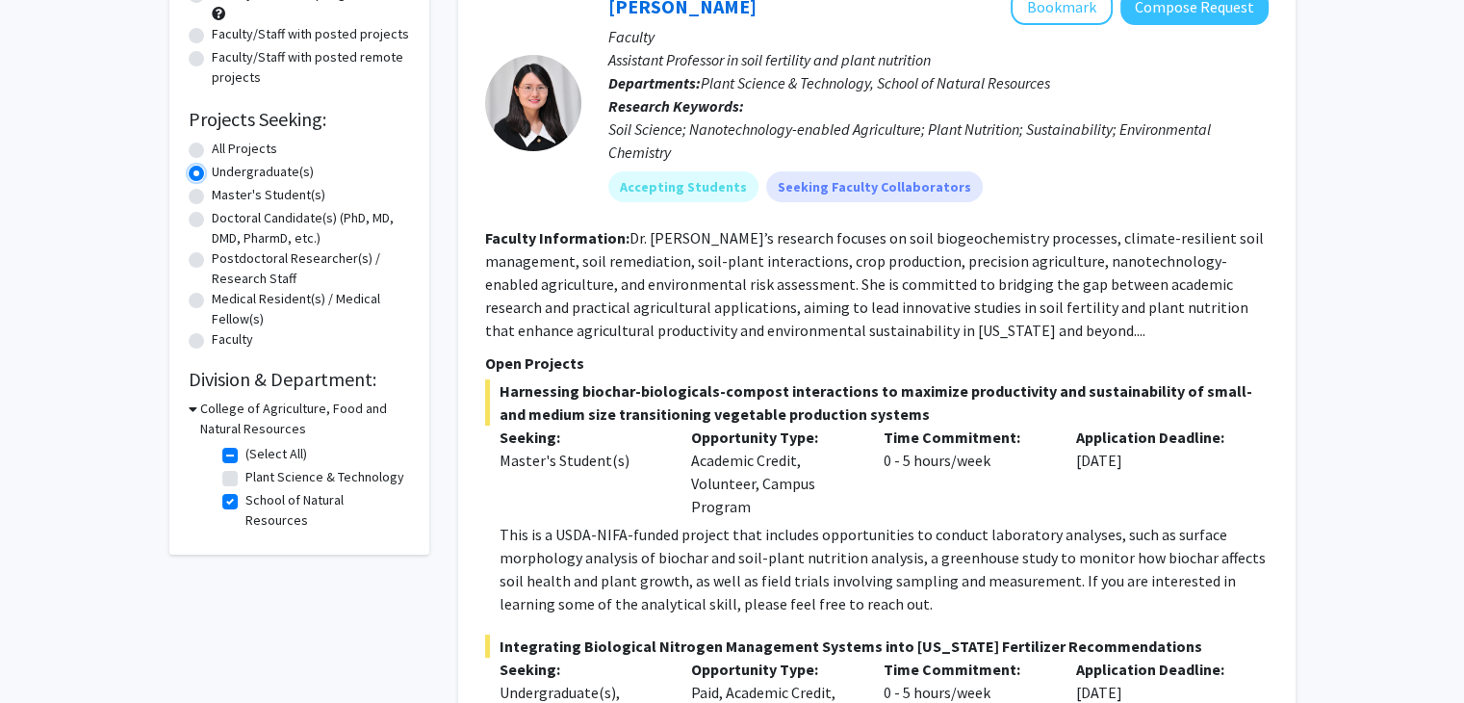
scroll to position [227, 0]
click at [245, 498] on label "School of Natural Resources" at bounding box center [325, 508] width 160 height 40
click at [245, 498] on input "School of Natural Resources" at bounding box center [251, 494] width 13 height 13
checkbox input "false"
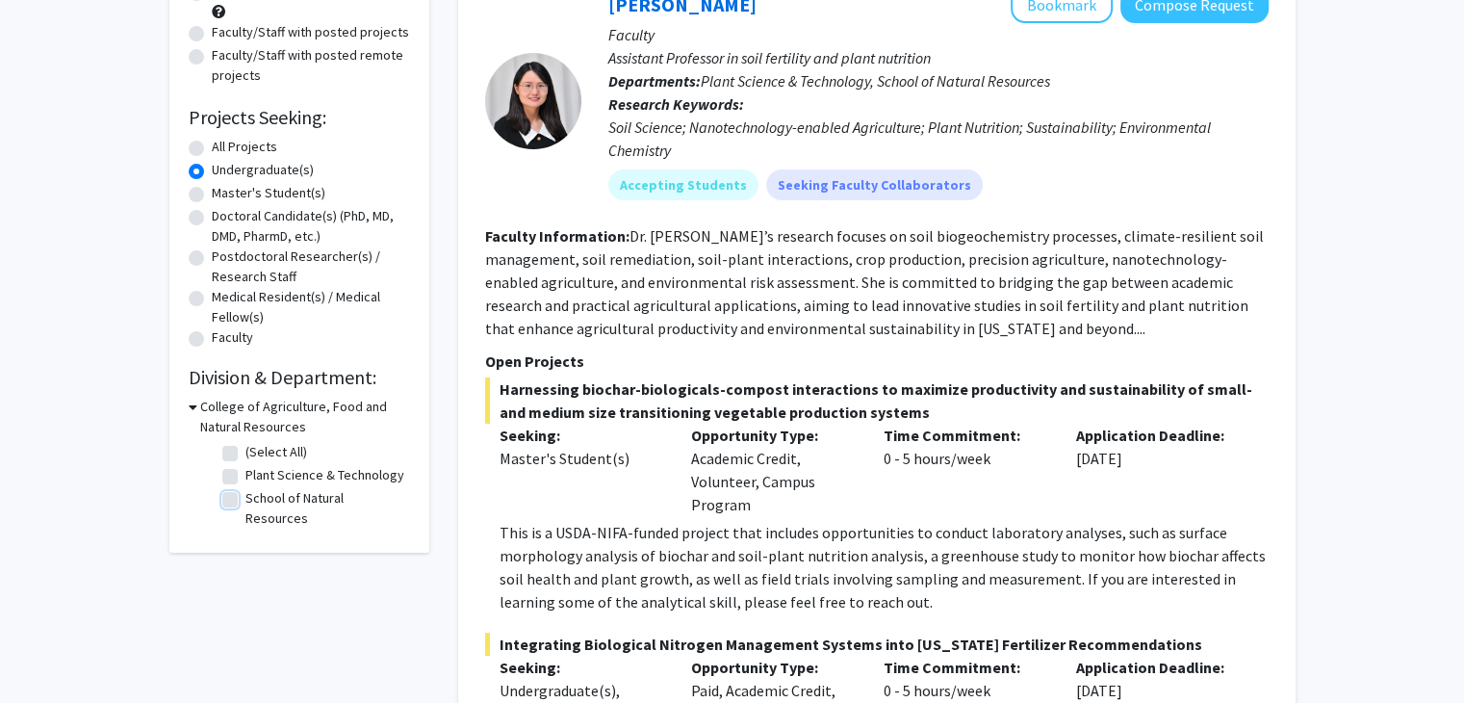
checkbox input "false"
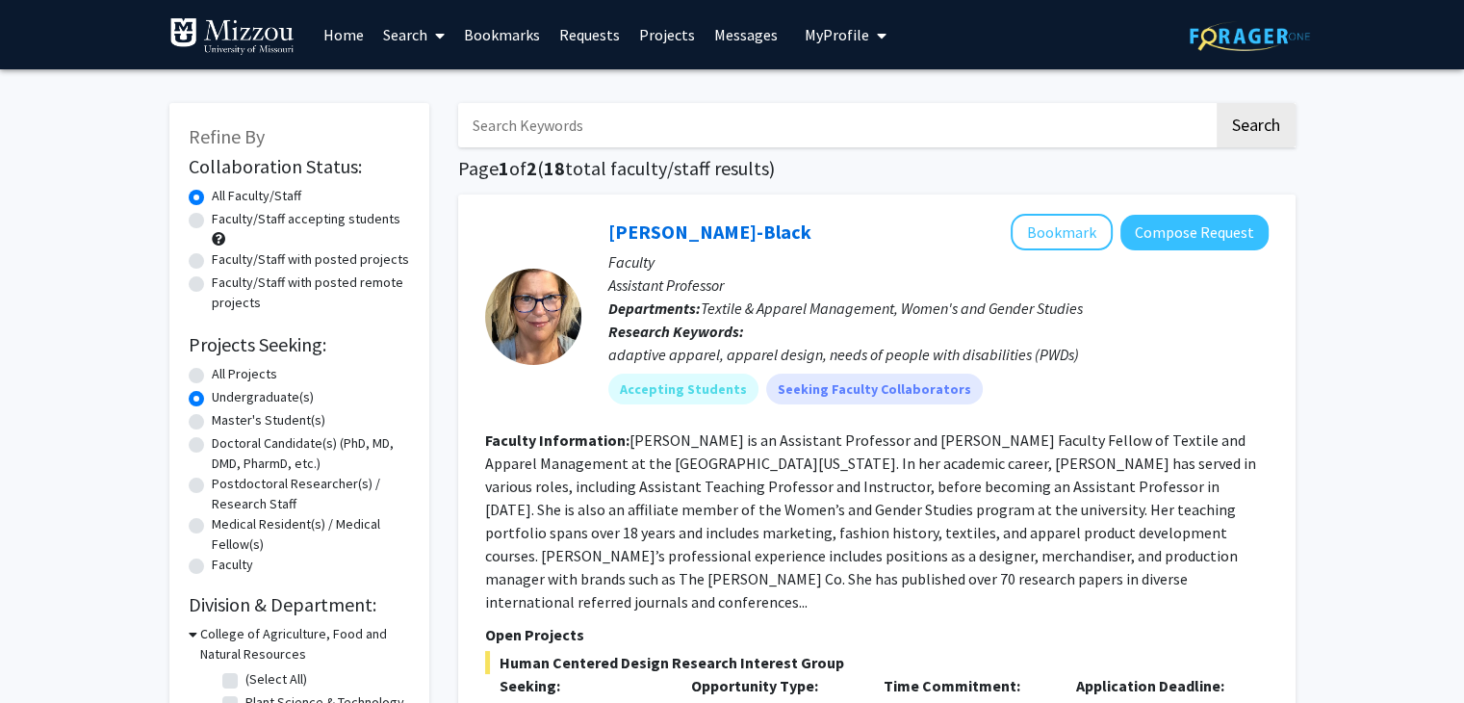
click at [320, 505] on label "Postdoctoral Researcher(s) / Research Staff" at bounding box center [311, 494] width 198 height 40
click at [224, 486] on input "Postdoctoral Researcher(s) / Research Staff" at bounding box center [218, 480] width 13 height 13
radio input "true"
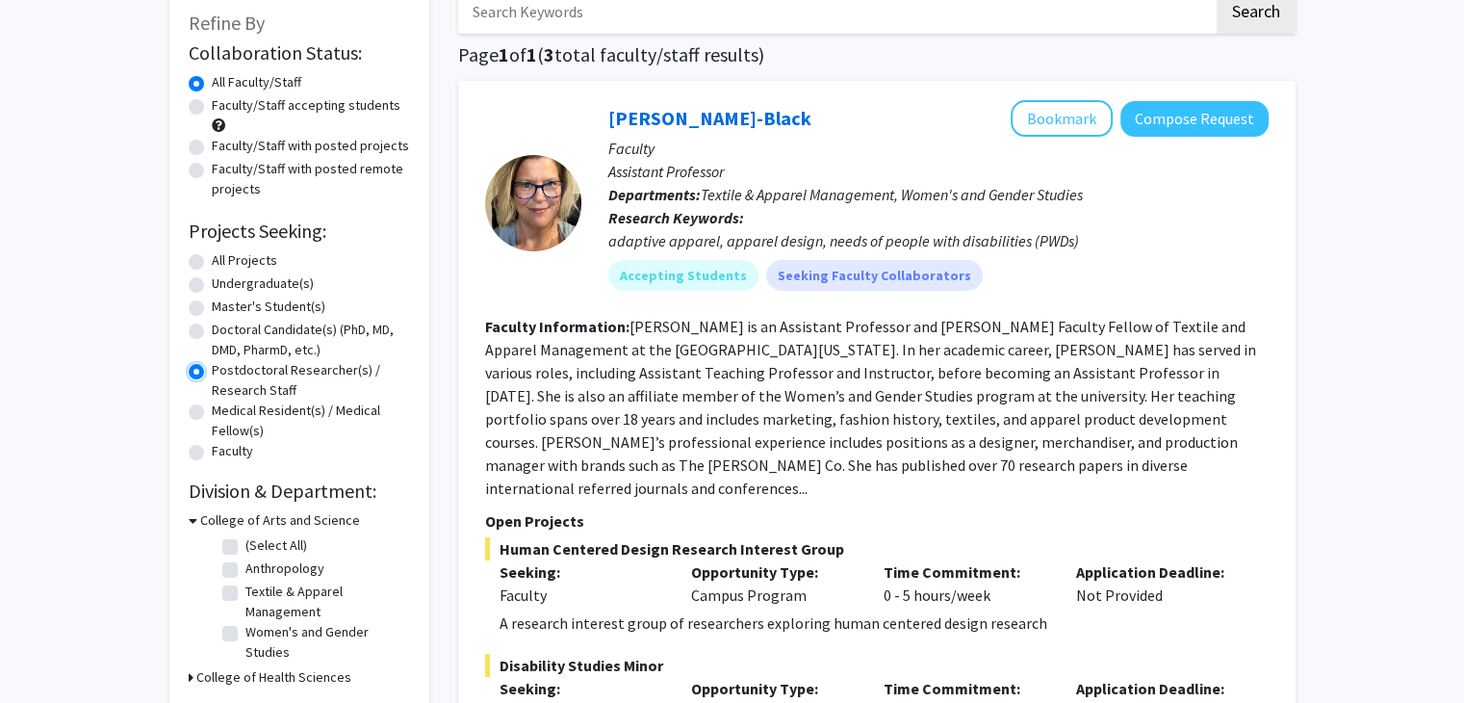
scroll to position [115, 0]
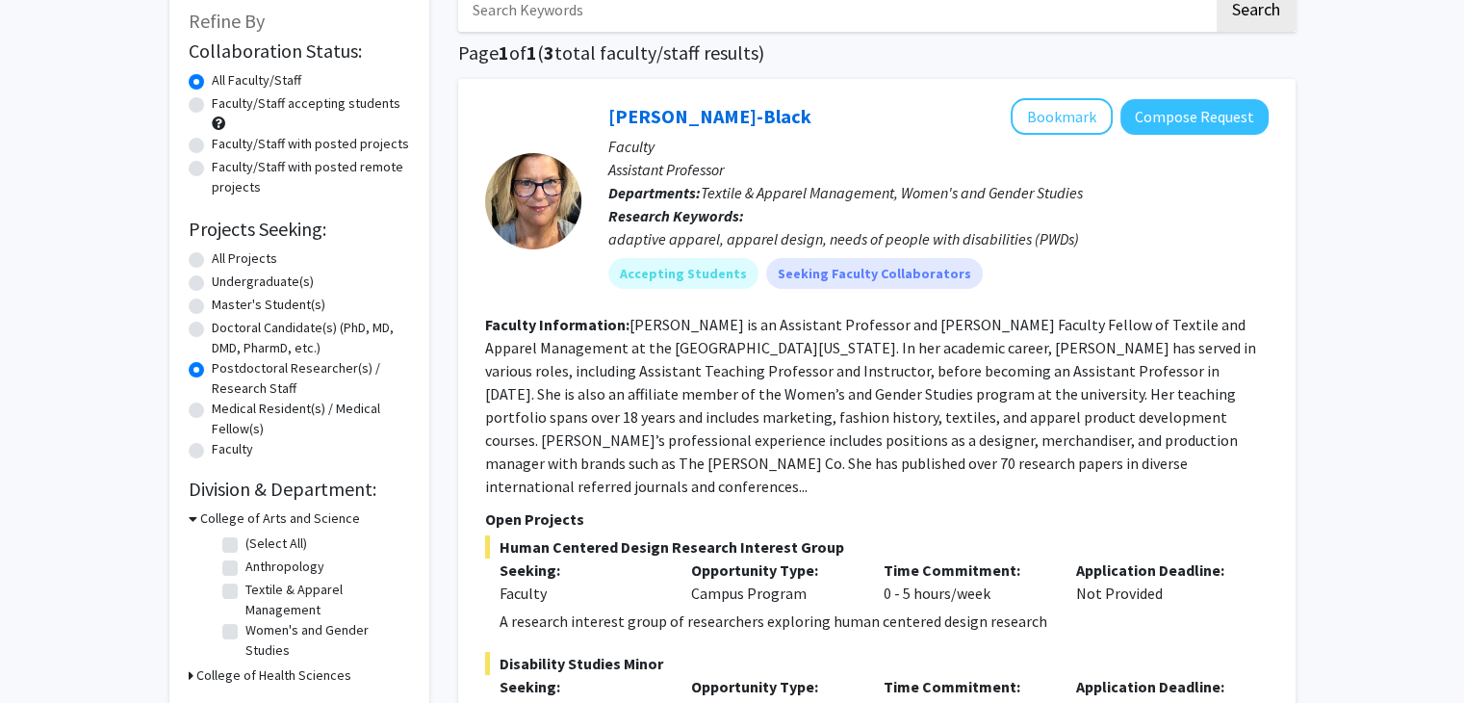
click at [212, 284] on label "Undergraduate(s)" at bounding box center [263, 281] width 102 height 20
click at [212, 284] on input "Undergraduate(s)" at bounding box center [218, 277] width 13 height 13
radio input "true"
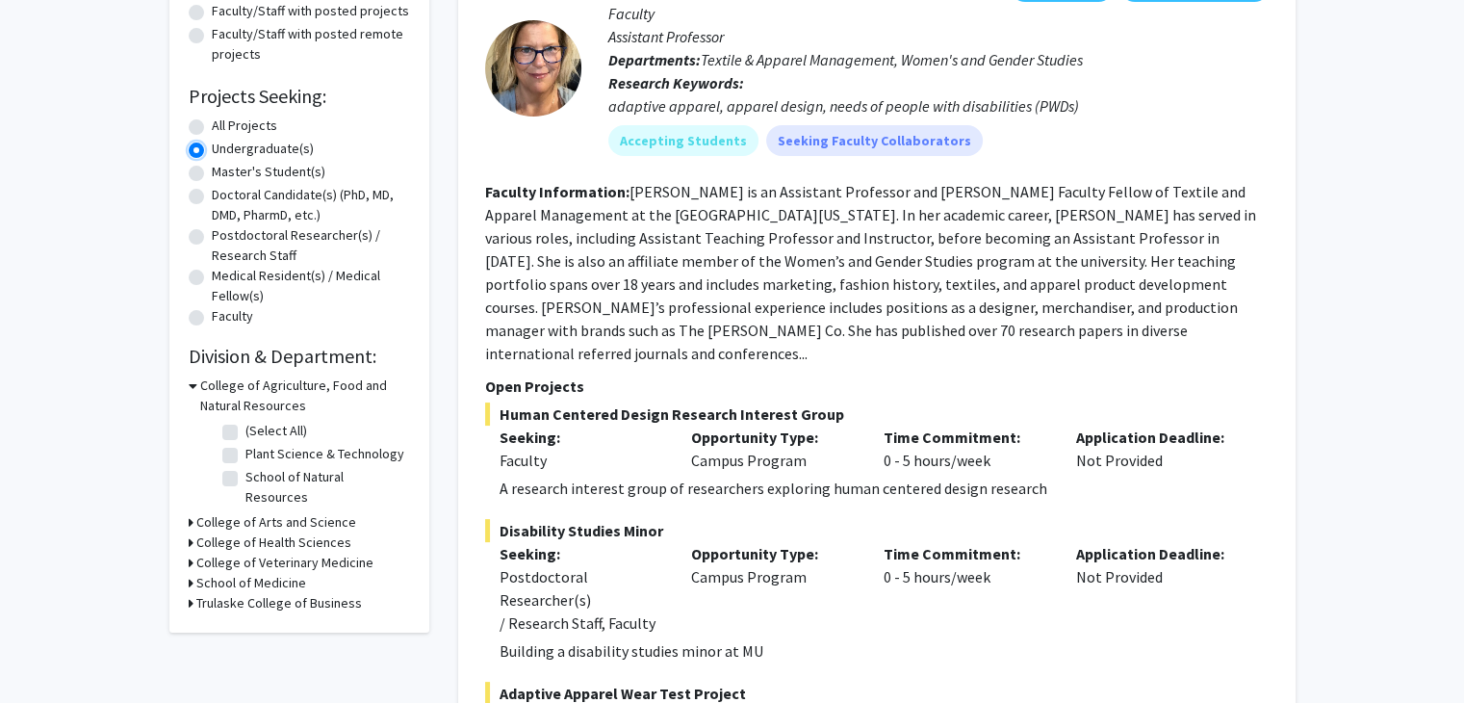
scroll to position [275, 0]
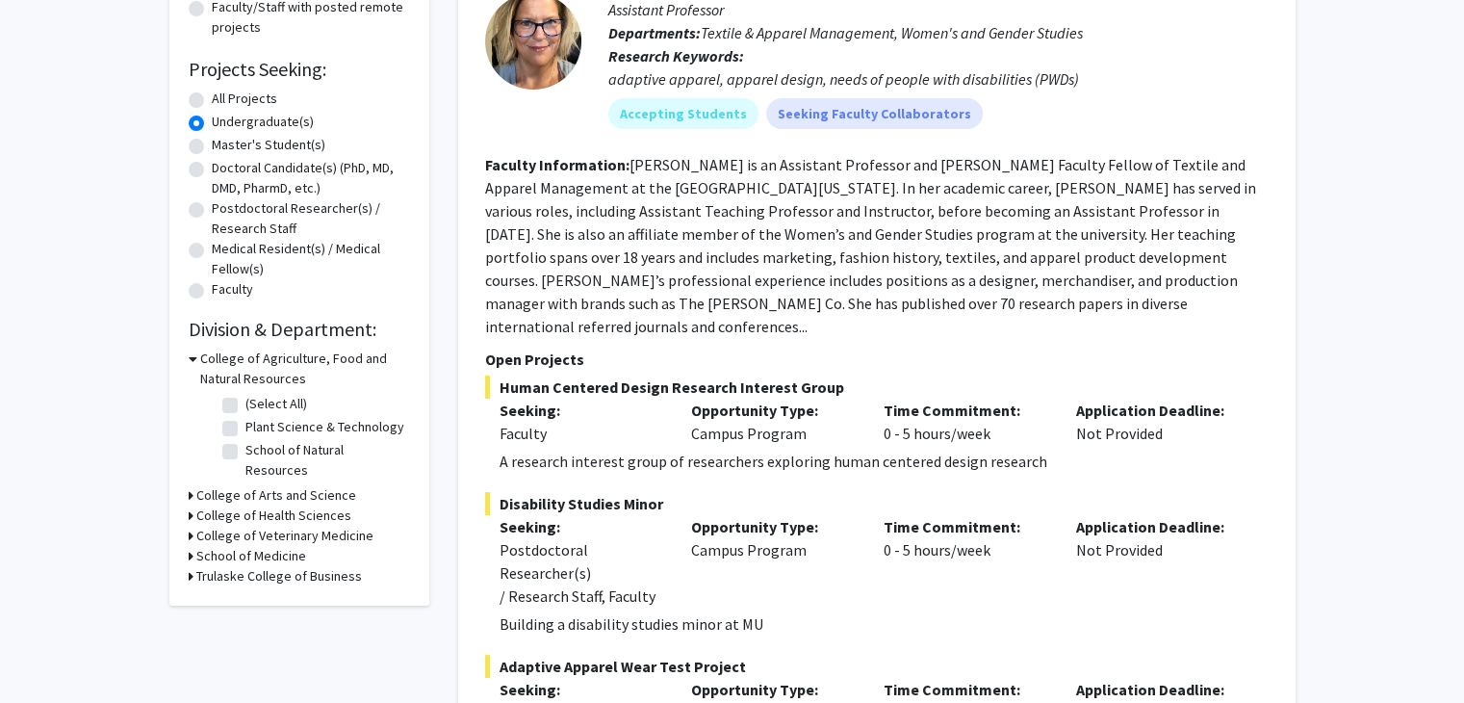
click at [192, 359] on icon at bounding box center [193, 358] width 9 height 20
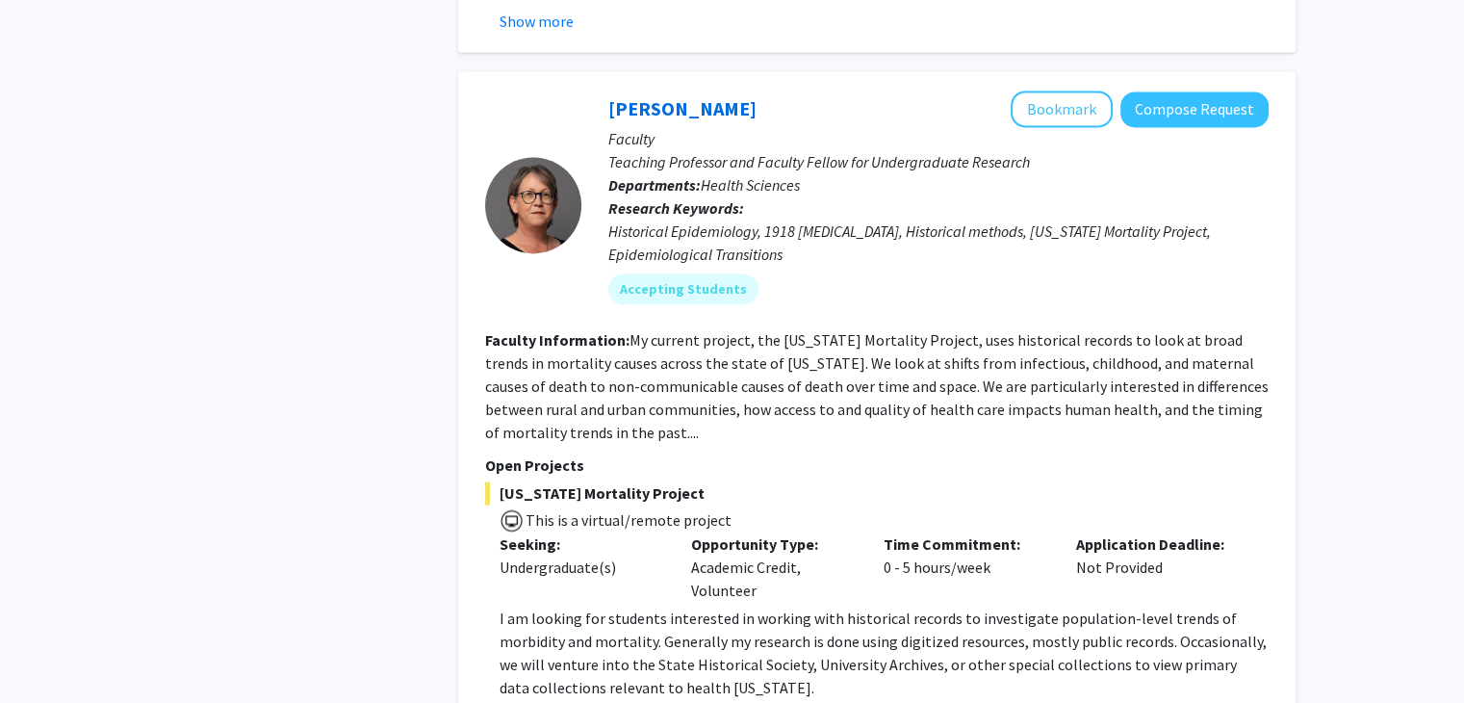
scroll to position [10306, 0]
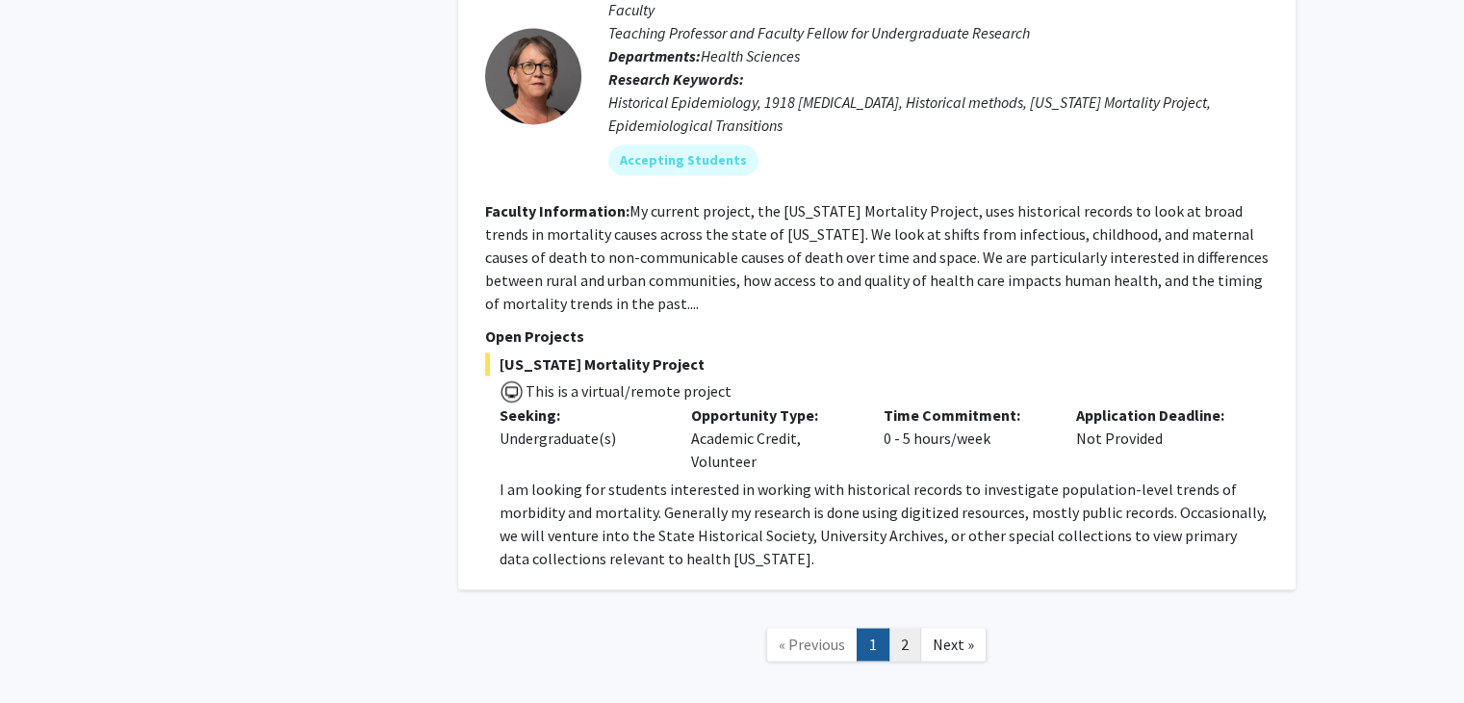
click at [910, 628] on link "2" at bounding box center [904, 645] width 33 height 34
